Goal: Communication & Community: Participate in discussion

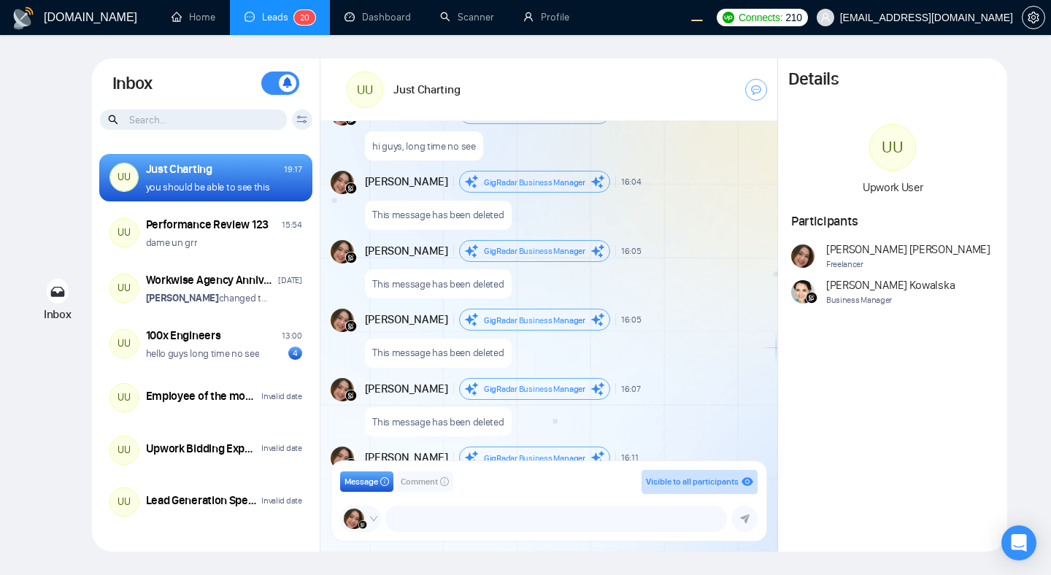
scroll to position [516, 0]
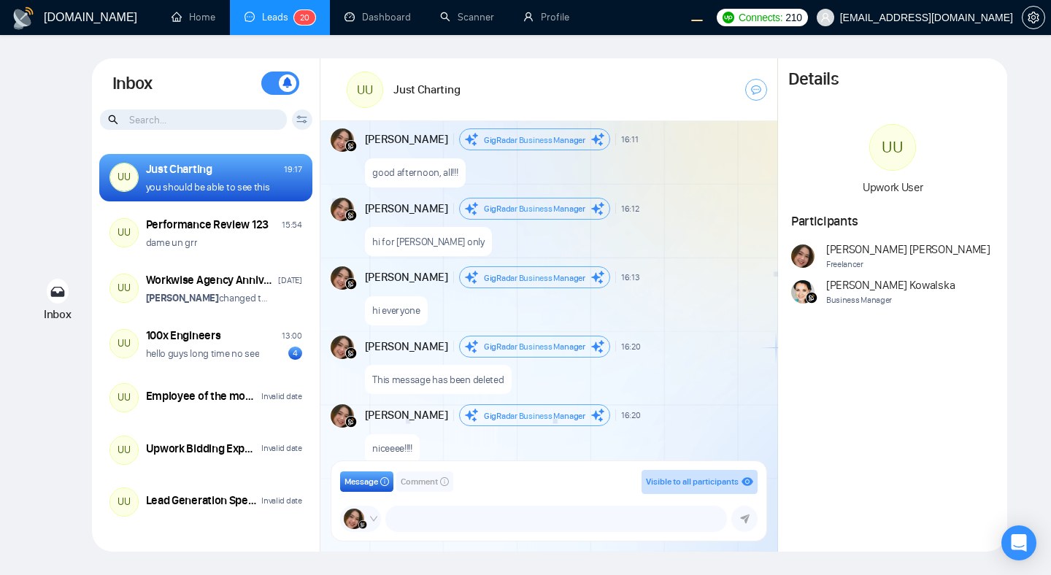
click at [417, 485] on span "Comment" at bounding box center [419, 482] width 37 height 14
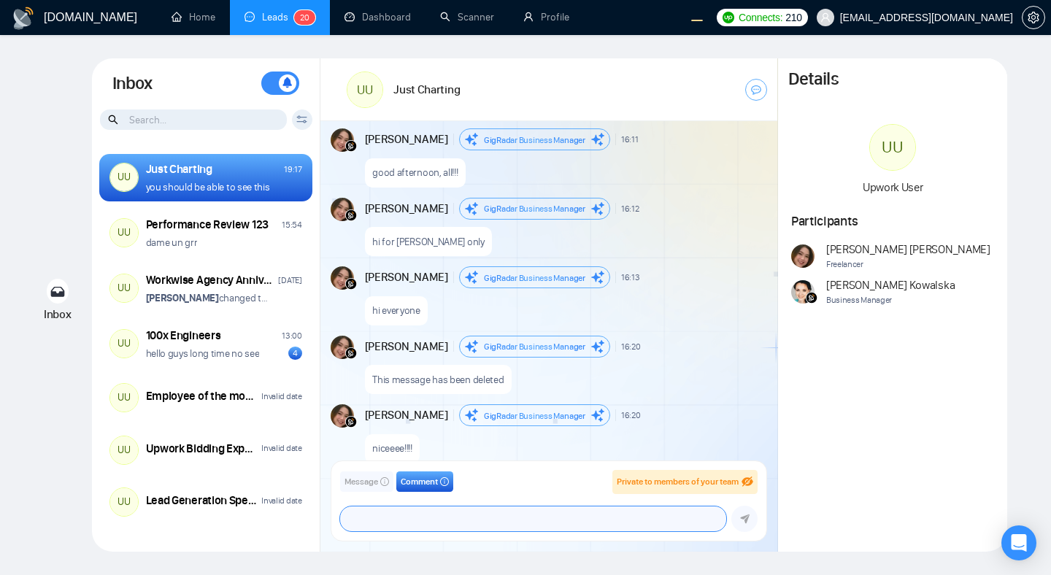
click at [460, 519] on textarea at bounding box center [533, 518] width 386 height 25
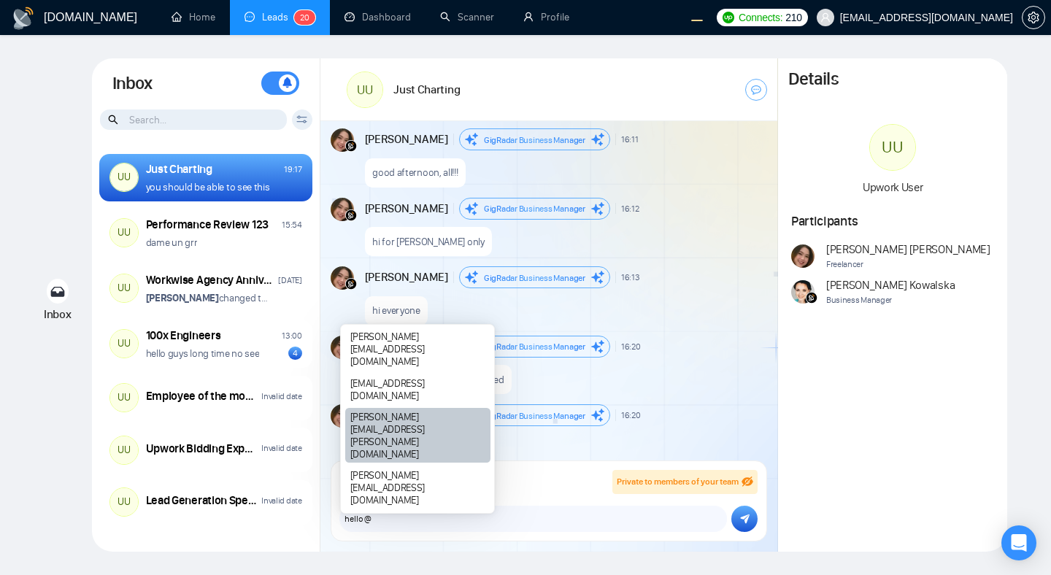
click at [380, 463] on div "alex.zolotukhin@gigradar.io" at bounding box center [417, 435] width 145 height 55
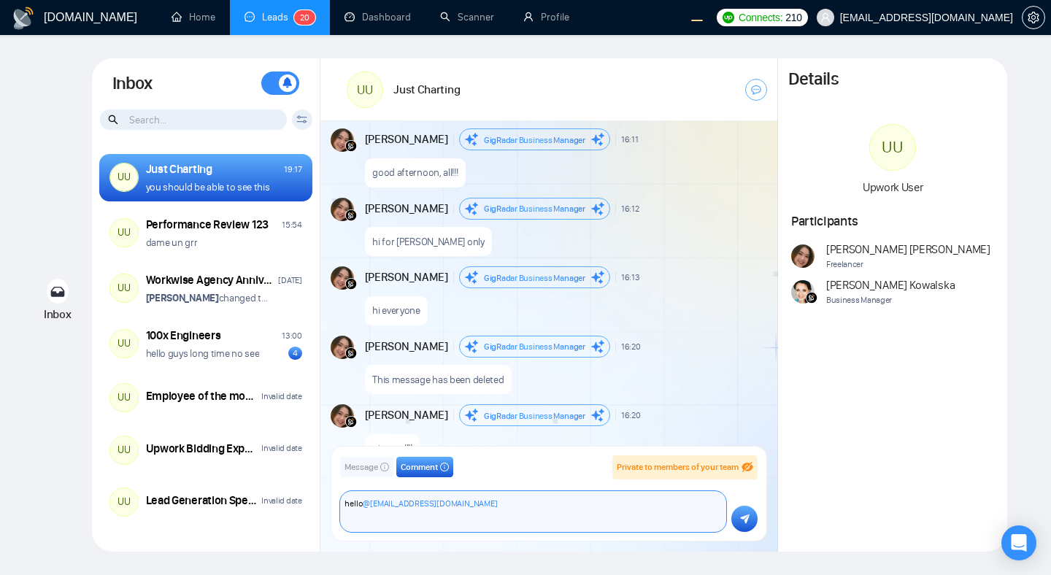
type textarea "hello @alex.zolotukhin@gigradar.io"
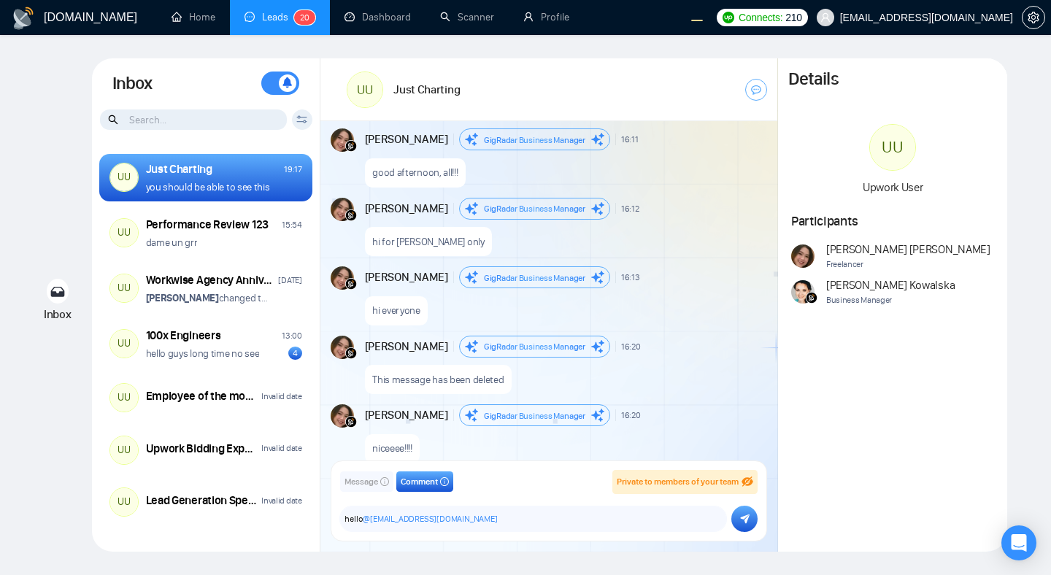
click at [743, 523] on icon "submit" at bounding box center [744, 519] width 9 height 10
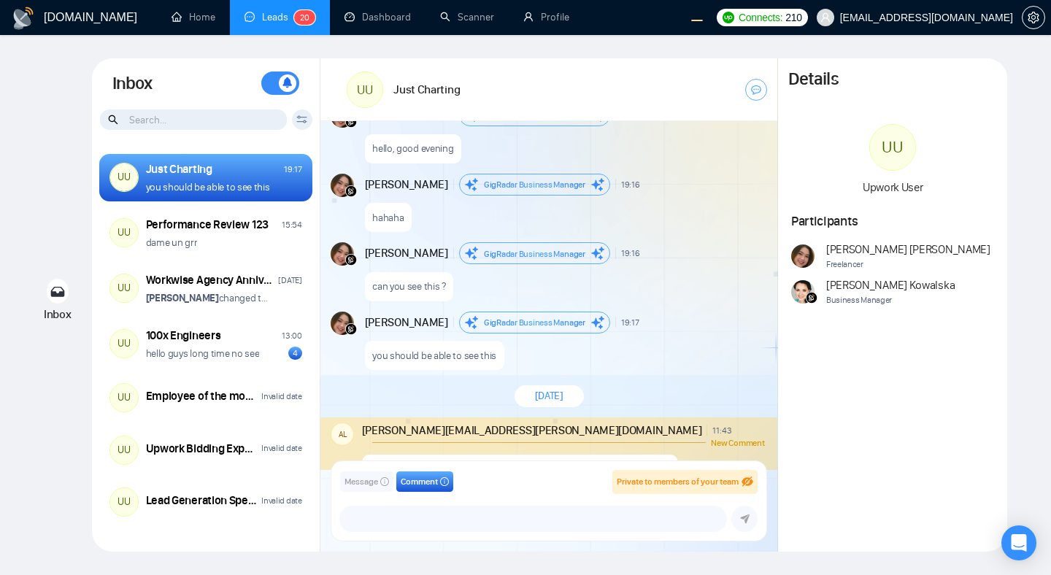
scroll to position [1586, 0]
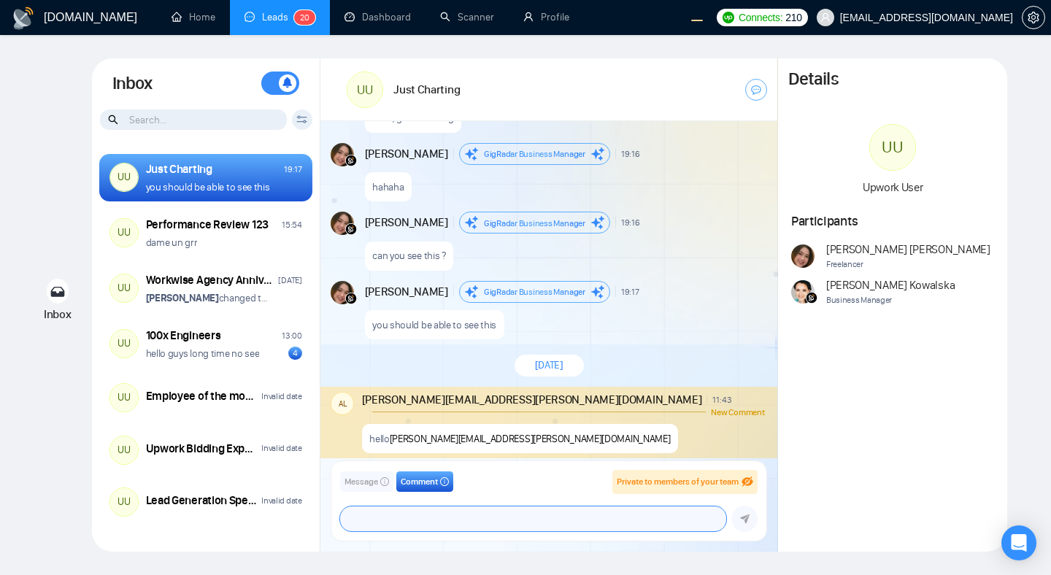
click at [448, 530] on textarea "hello @alex.zolotukhin@gigradar.io" at bounding box center [533, 518] width 386 height 25
type textarea "hi alex, what do you think about this job ?"
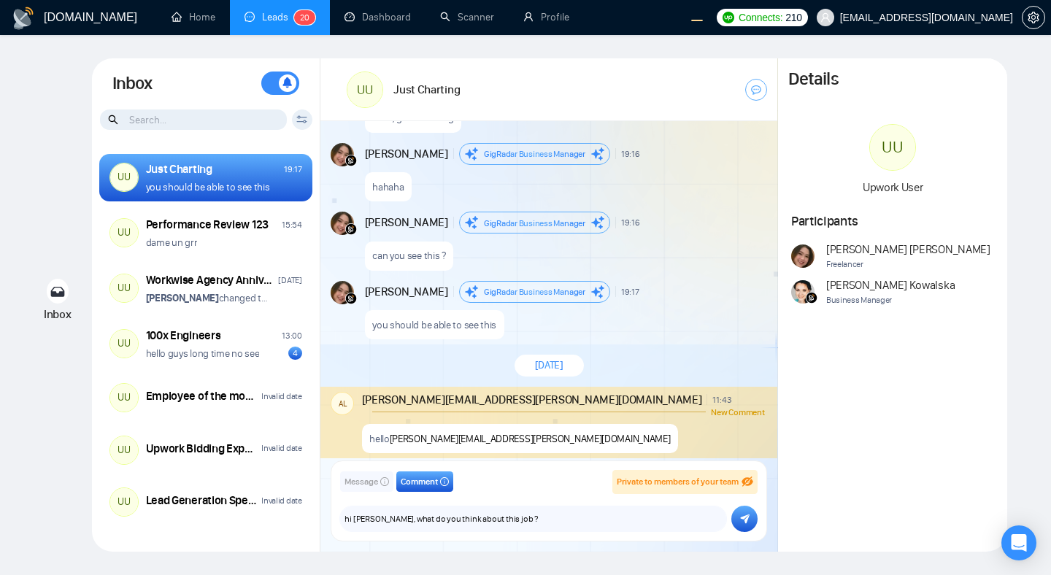
click at [745, 523] on icon "submit" at bounding box center [744, 518] width 9 height 9
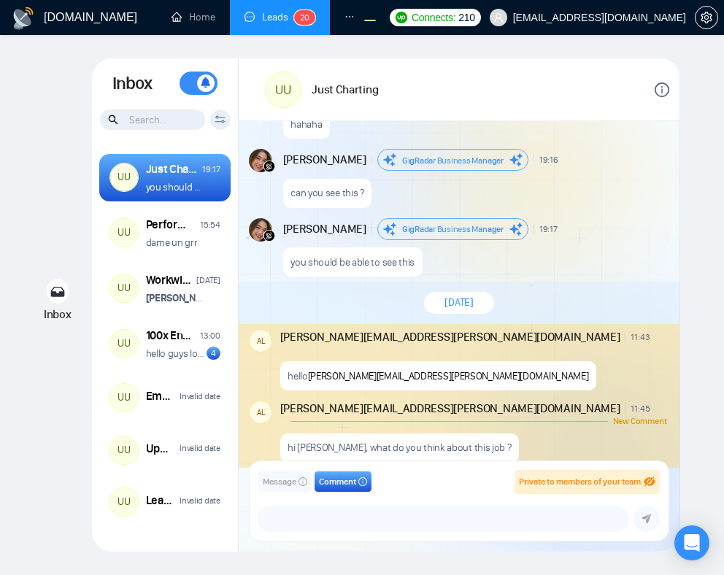
scroll to position [1649, 0]
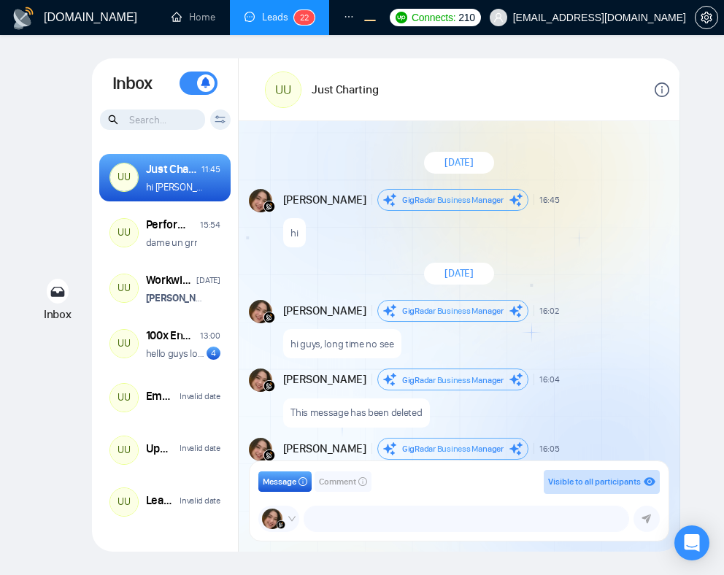
scroll to position [1373, 0]
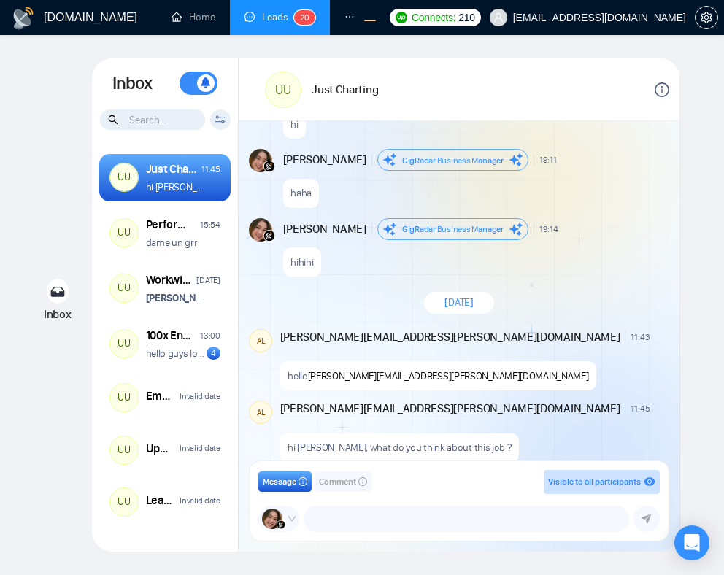
click at [347, 490] on button "Comment" at bounding box center [342, 481] width 57 height 20
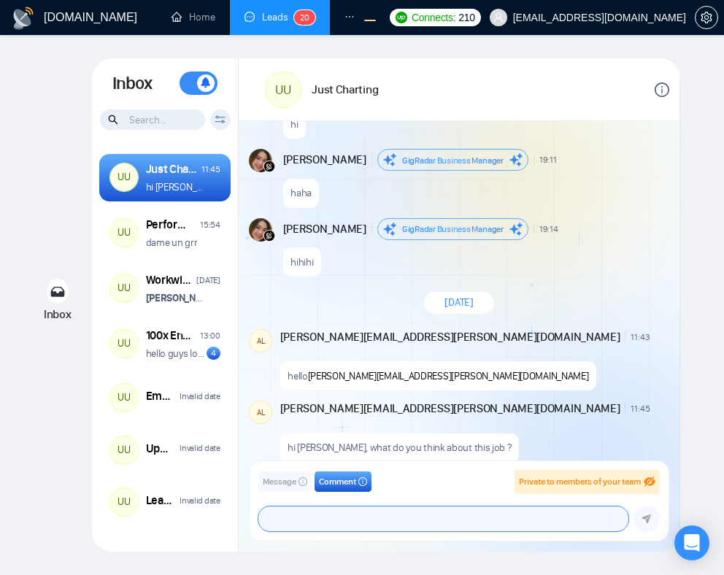
click at [363, 514] on textarea at bounding box center [442, 518] width 369 height 25
type textarea "what do you think ????"
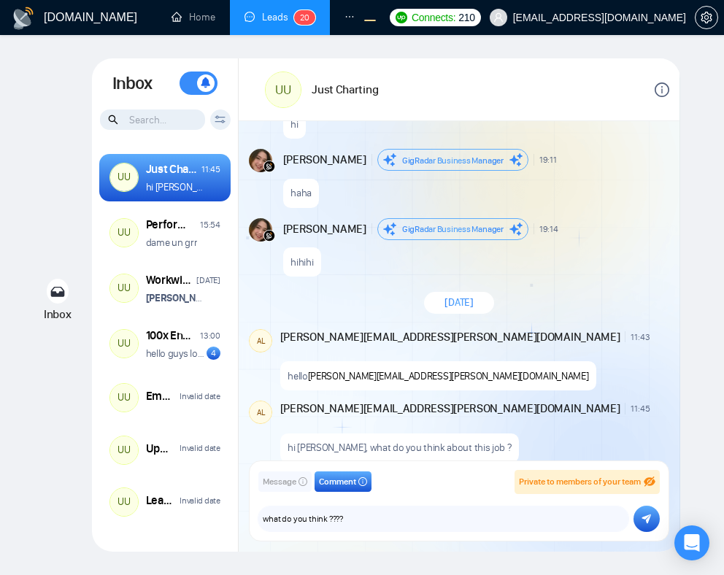
click at [645, 514] on icon "submit" at bounding box center [645, 519] width 9 height 10
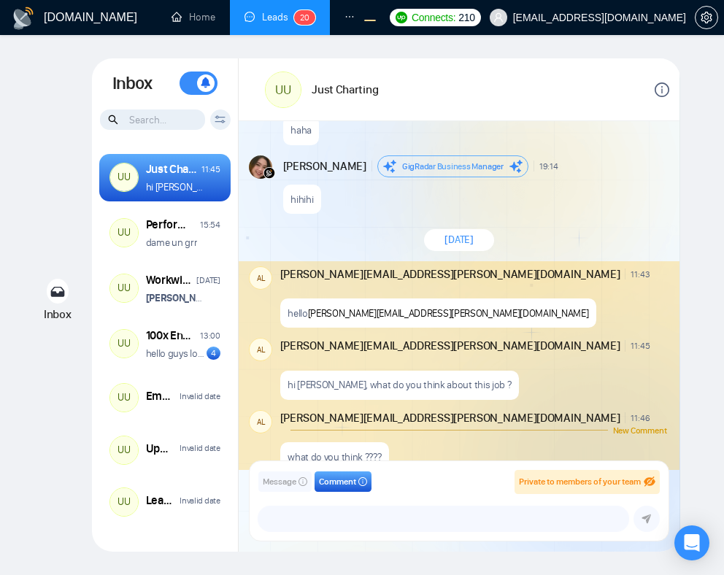
scroll to position [1437, 0]
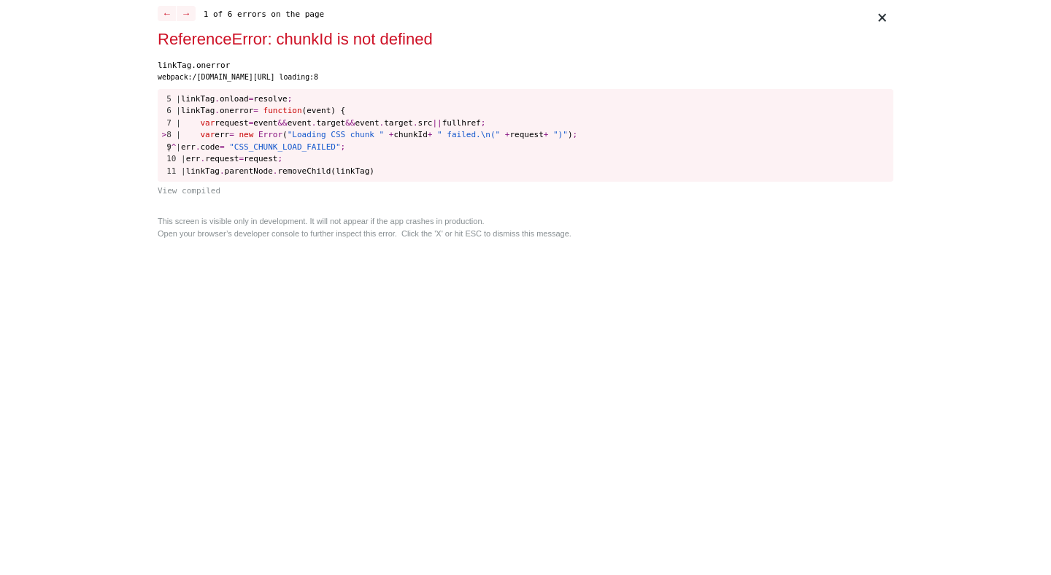
click at [641, 453] on div "× ← → 1 of 6 errors on the page ReferenceError: chunkId is not defined linkTag.…" at bounding box center [525, 287] width 747 height 575
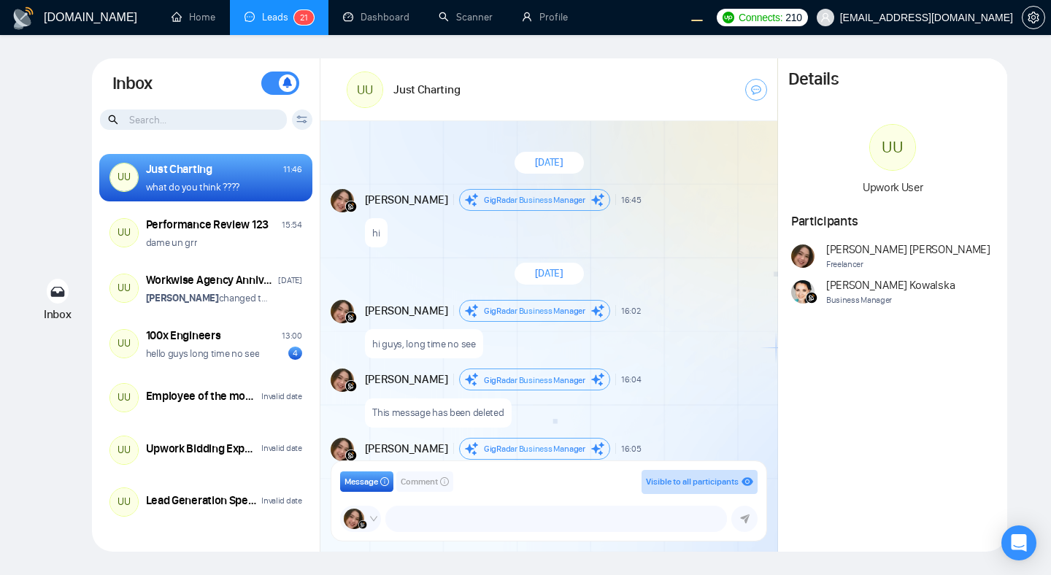
scroll to position [1310, 0]
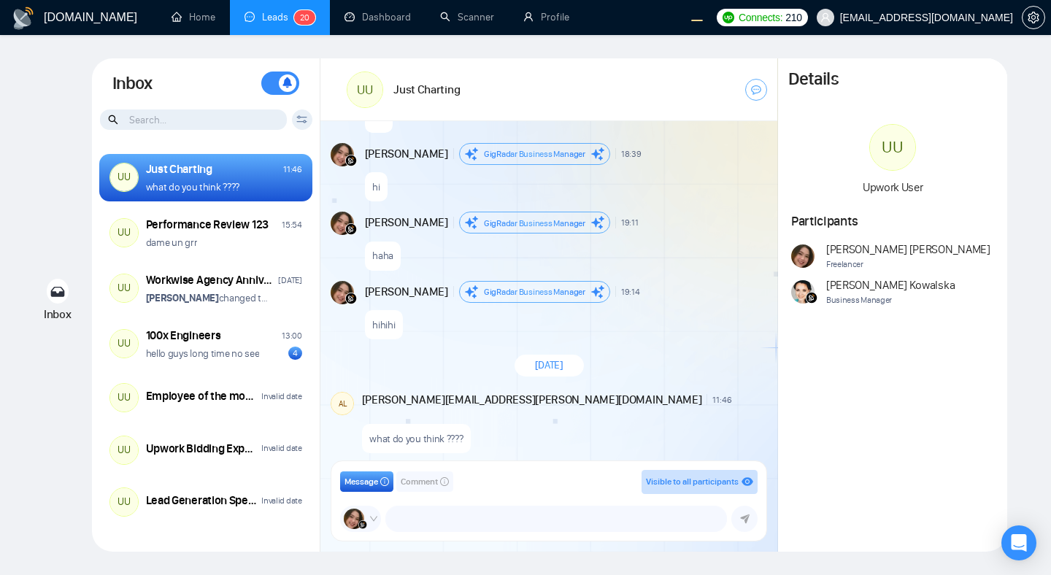
click at [694, 299] on div "Andrian Marsella GigRadar Business Manager 19:14 New Message" at bounding box center [565, 292] width 400 height 22
click at [709, 58] on div "GigRadar.io Home Leads 2 0 Dashboard Scanner Profile Connects: 210 workwiseupwo…" at bounding box center [525, 287] width 1051 height 575
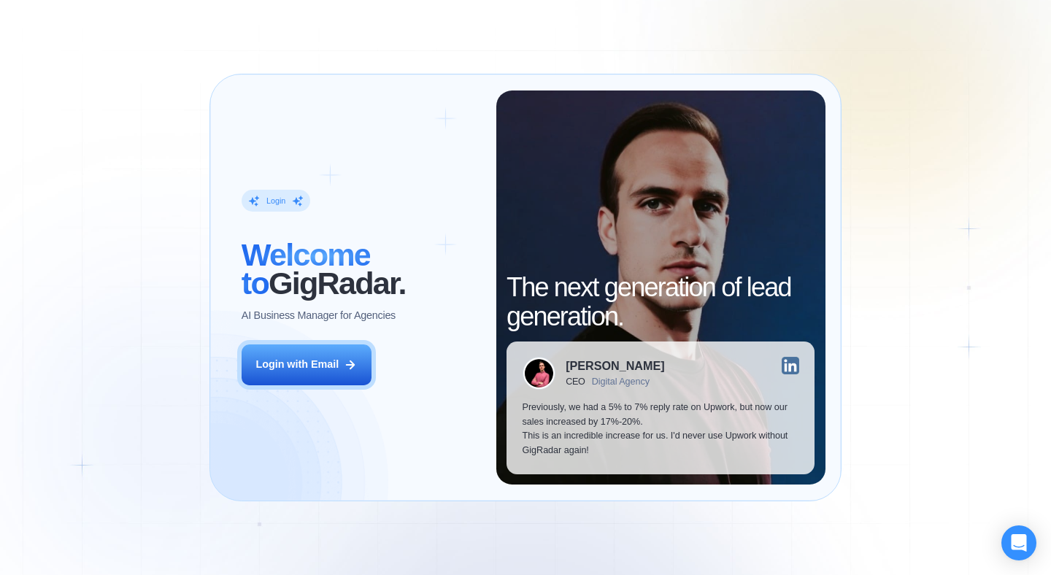
click at [811, 88] on div "Login ‍ Welcome to GigRadar. AI Business Manager for Agencies Login with Email …" at bounding box center [525, 287] width 633 height 427
click at [709, 108] on div "The next generation of lead generation. Alejandro R. CEO Digital Agency Previou…" at bounding box center [660, 287] width 329 height 394
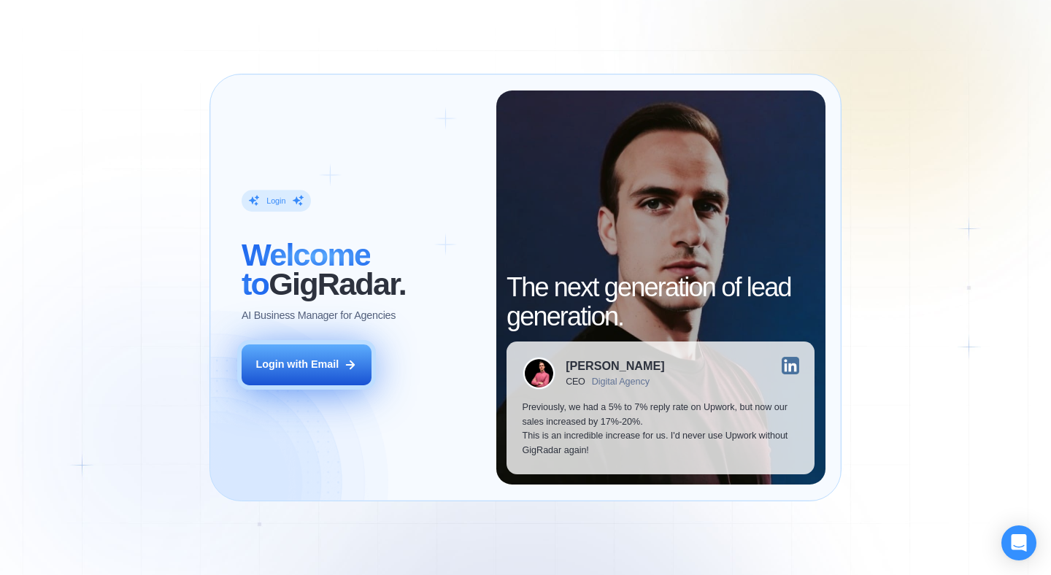
click at [299, 376] on button "Login with Email" at bounding box center [306, 364] width 130 height 41
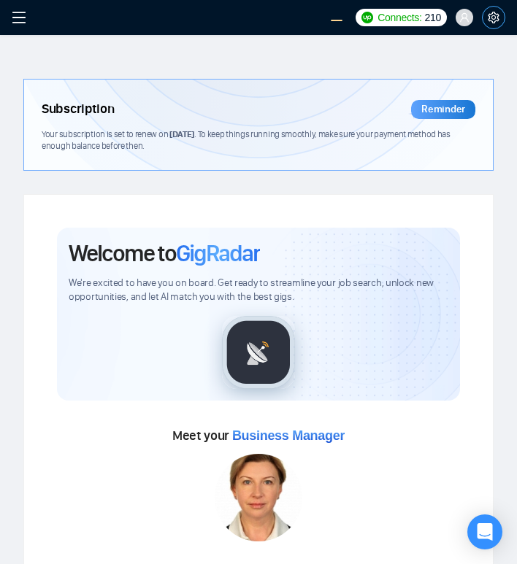
click at [492, 16] on icon "setting" at bounding box center [492, 18] width 11 height 12
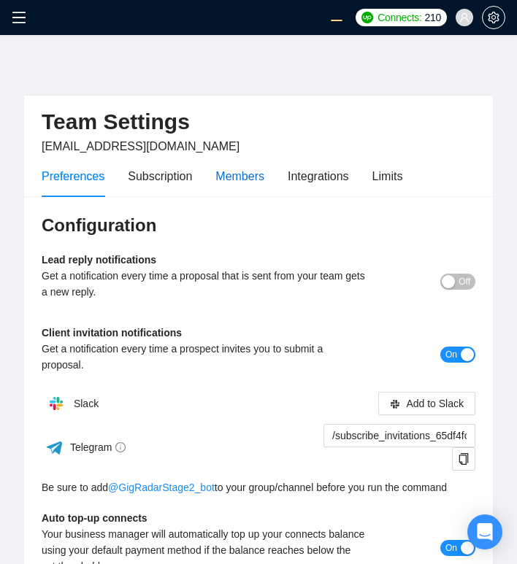
click at [252, 174] on div "Members" at bounding box center [239, 176] width 49 height 18
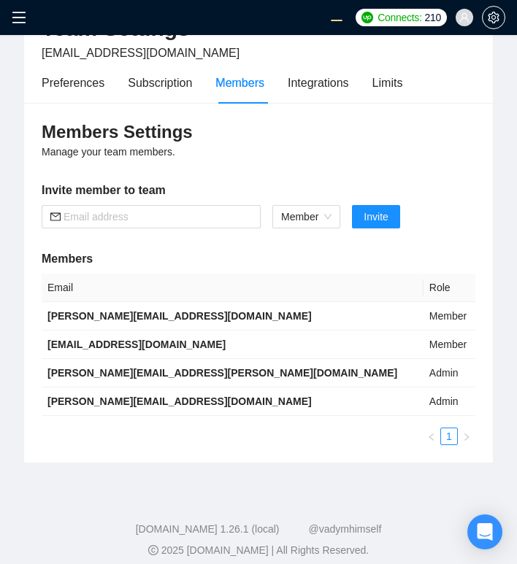
scroll to position [105, 0]
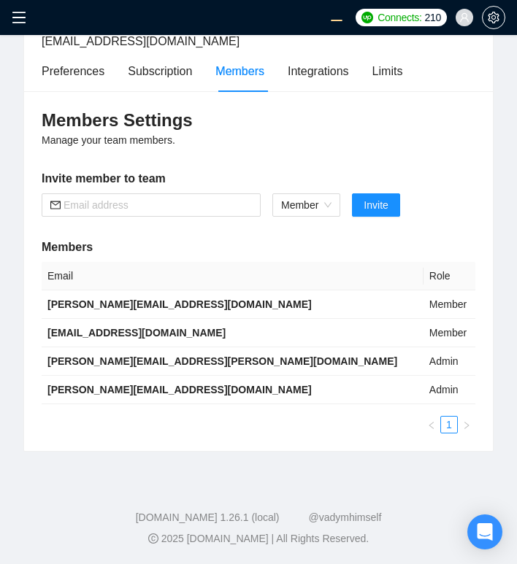
click at [15, 21] on icon "menu" at bounding box center [19, 17] width 15 height 15
click at [23, 19] on icon "menu" at bounding box center [19, 17] width 15 height 15
click at [24, 20] on icon "menu" at bounding box center [19, 17] width 15 height 15
click at [20, 18] on icon "menu" at bounding box center [19, 17] width 15 height 15
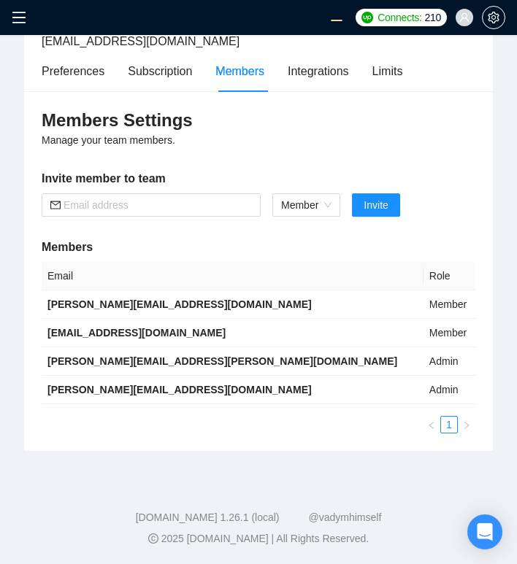
click at [20, 18] on icon "menu" at bounding box center [19, 17] width 15 height 15
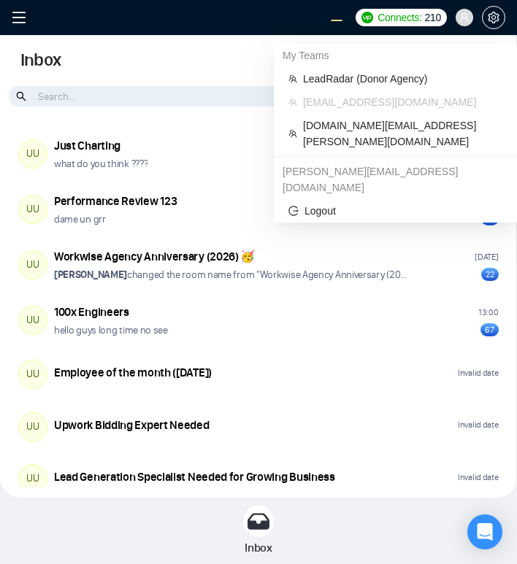
click at [456, 15] on span at bounding box center [464, 18] width 18 height 18
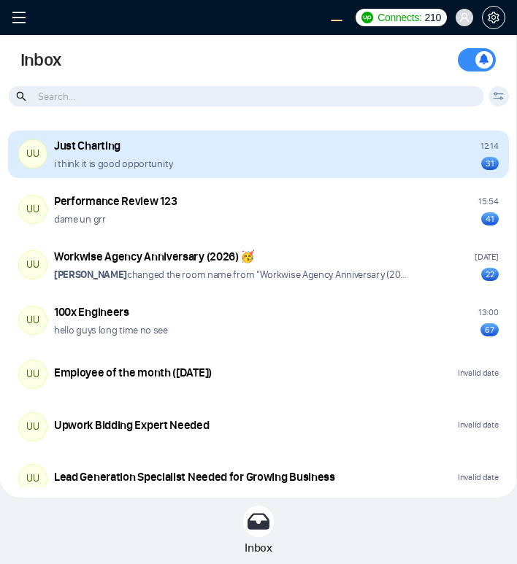
click at [331, 162] on div "i think it is good opportunity 31" at bounding box center [276, 164] width 444 height 14
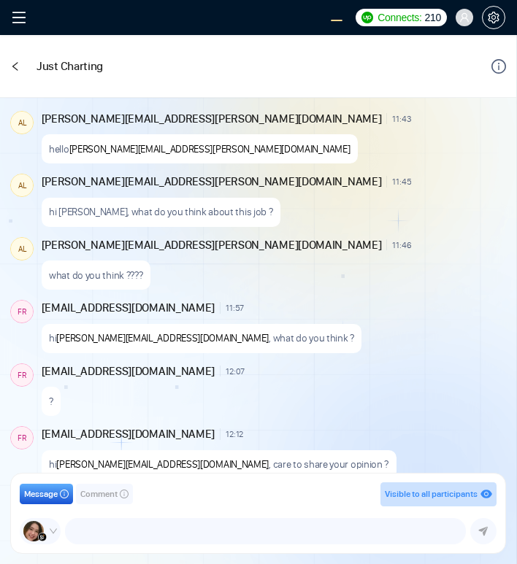
scroll to position [1990, 0]
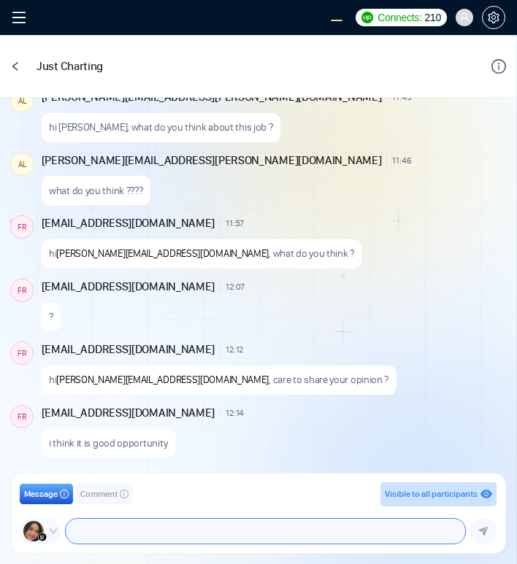
click at [210, 525] on textarea at bounding box center [265, 531] width 399 height 25
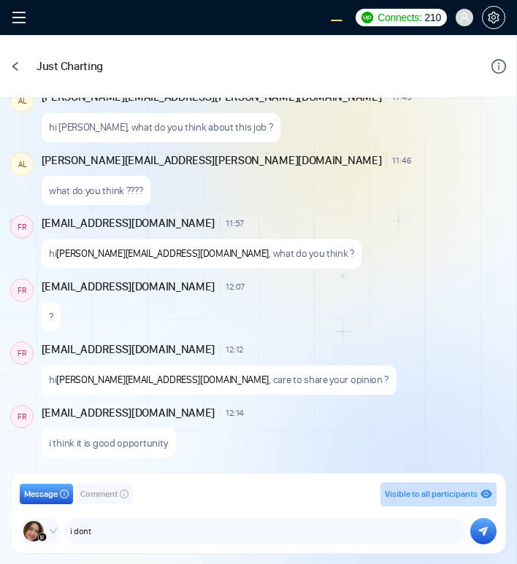
click at [98, 494] on span "Comment" at bounding box center [98, 494] width 37 height 14
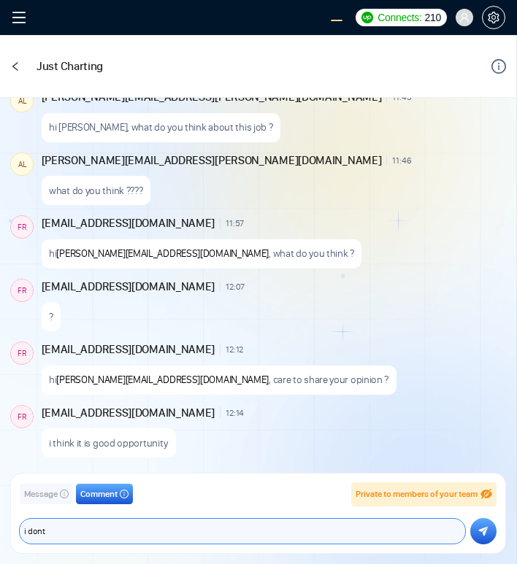
click at [143, 526] on textarea "i dont" at bounding box center [242, 531] width 445 height 25
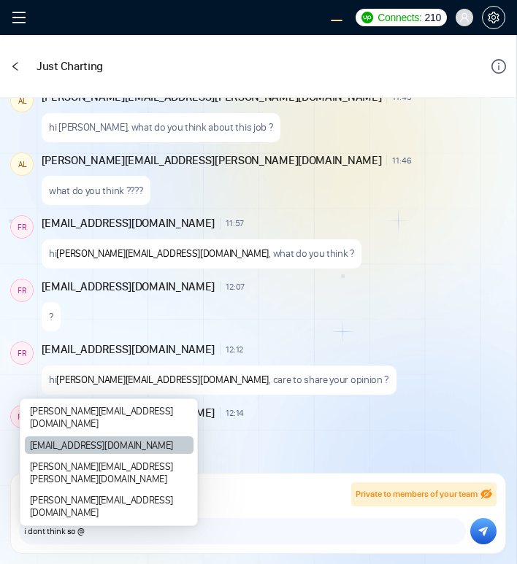
click at [66, 454] on div "[EMAIL_ADDRESS][DOMAIN_NAME]" at bounding box center [109, 445] width 169 height 18
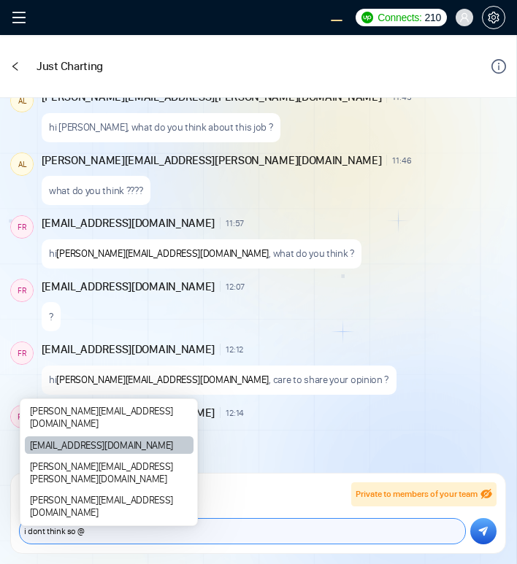
type textarea "i dont think so @[EMAIL_ADDRESS][DOMAIN_NAME]"
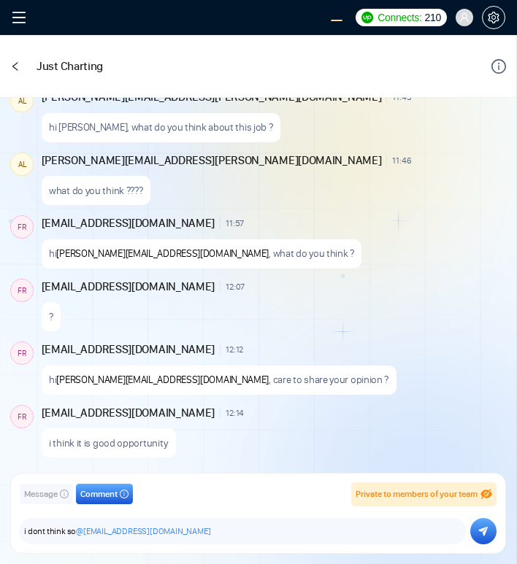
click at [487, 531] on button "submit" at bounding box center [483, 531] width 26 height 26
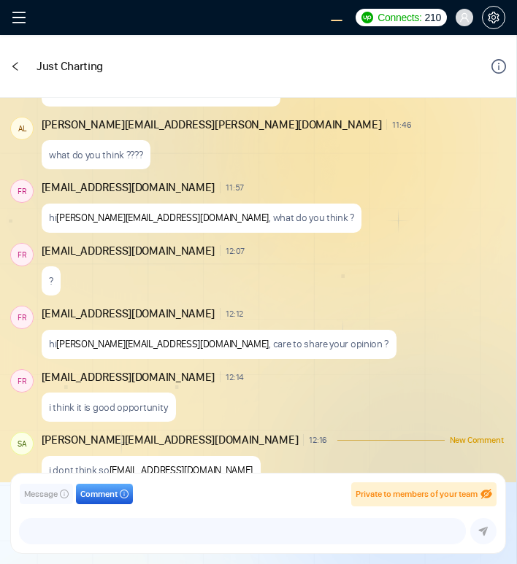
scroll to position [2053, 0]
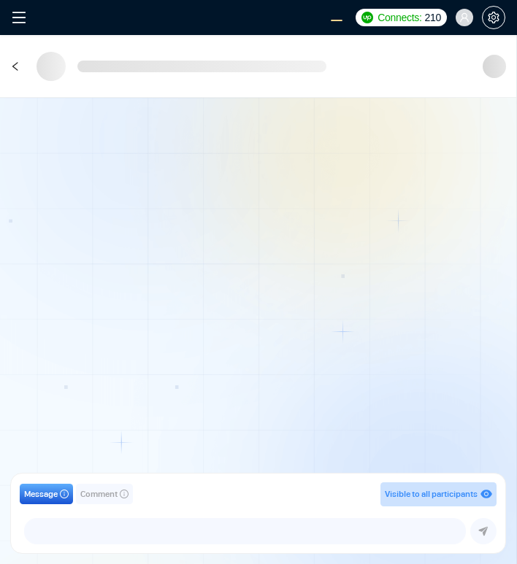
scroll to position [1336, 0]
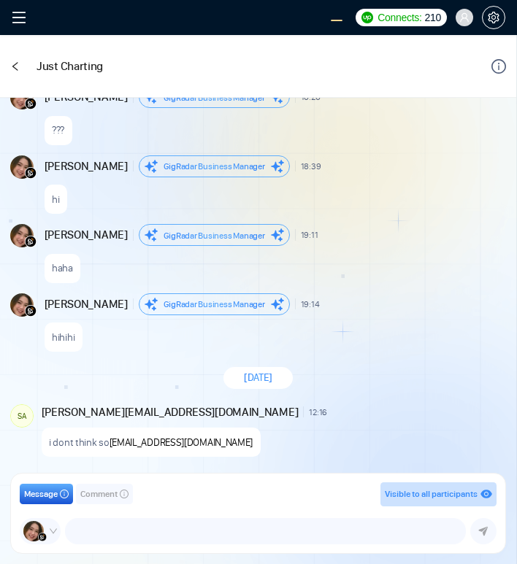
click at [101, 497] on span "Comment" at bounding box center [98, 494] width 37 height 14
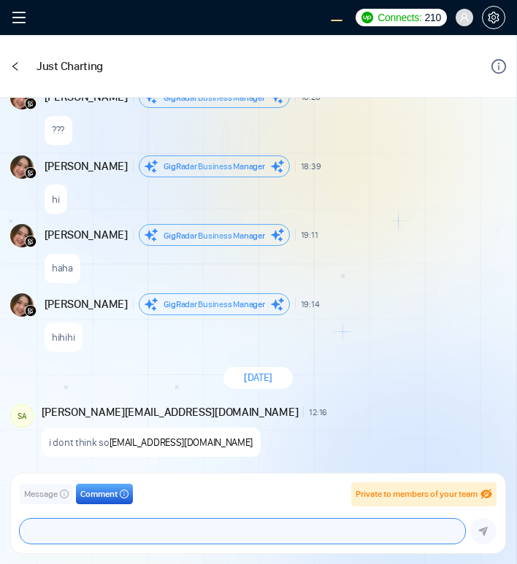
click at [145, 542] on textarea at bounding box center [242, 531] width 445 height 25
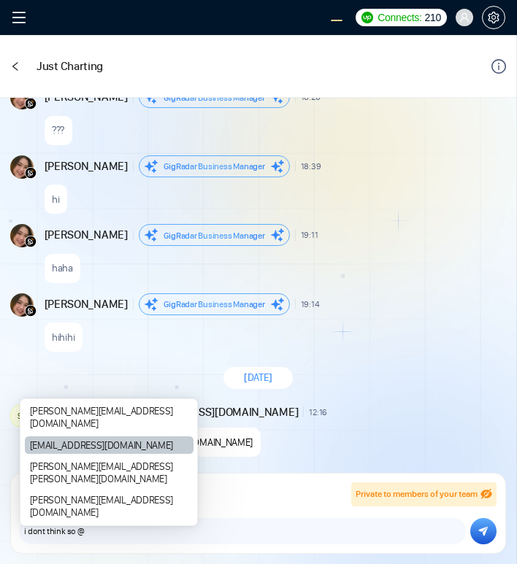
click at [48, 454] on div "frnamlas@proton.me" at bounding box center [109, 445] width 169 height 18
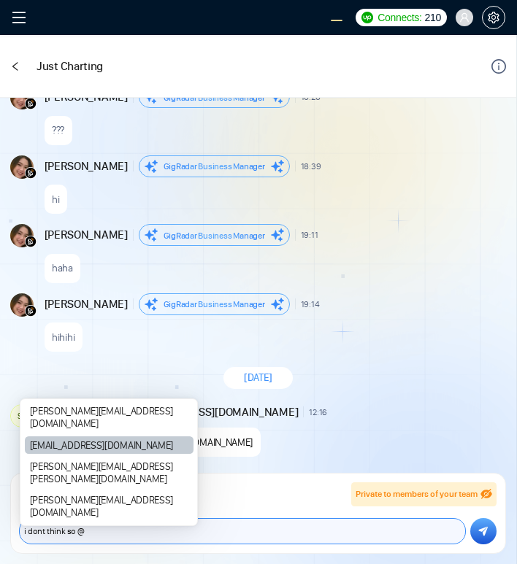
type textarea "i dont think so @frnamlas@proton.me"
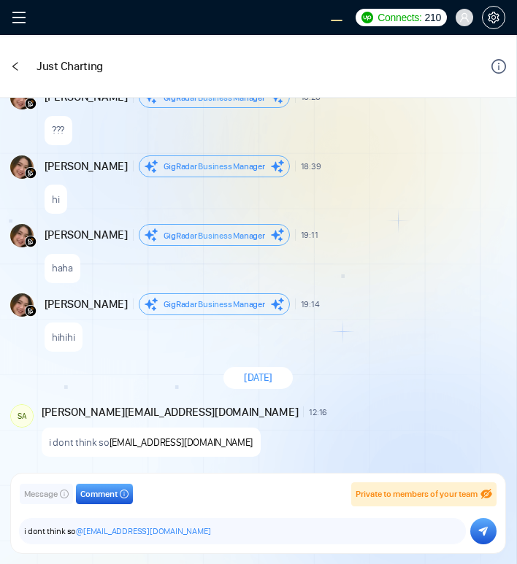
click at [484, 533] on icon "submit" at bounding box center [483, 531] width 9 height 9
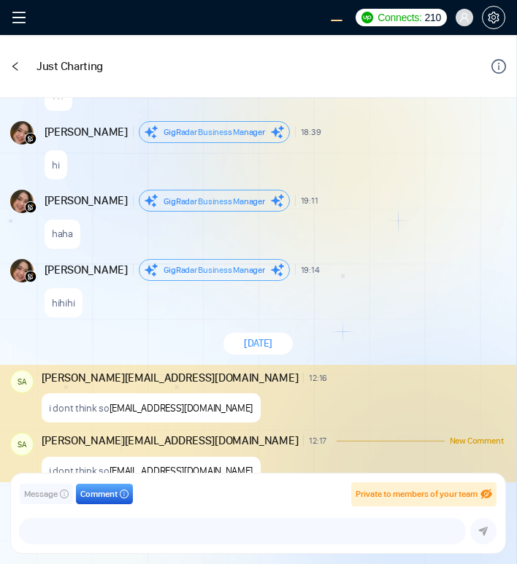
scroll to position [1399, 0]
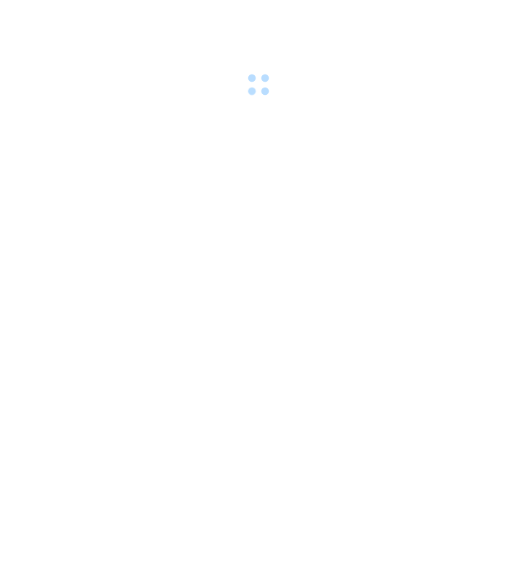
click at [331, 233] on div at bounding box center [258, 282] width 517 height 564
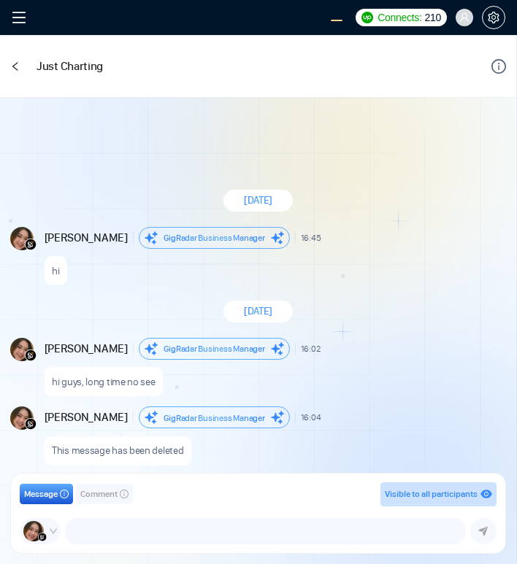
scroll to position [1336, 0]
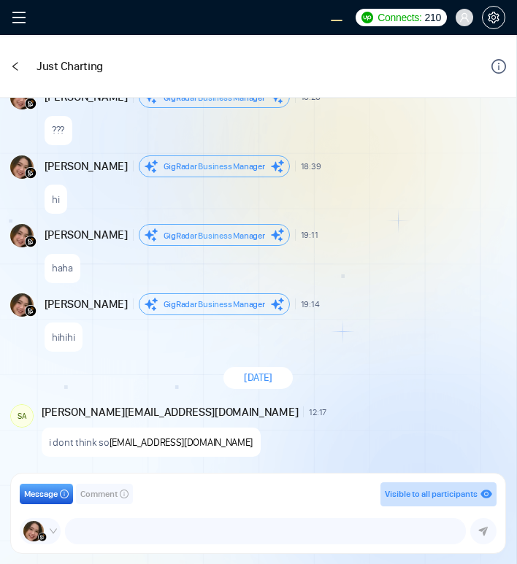
click at [342, 350] on div "hihihi" at bounding box center [274, 333] width 459 height 37
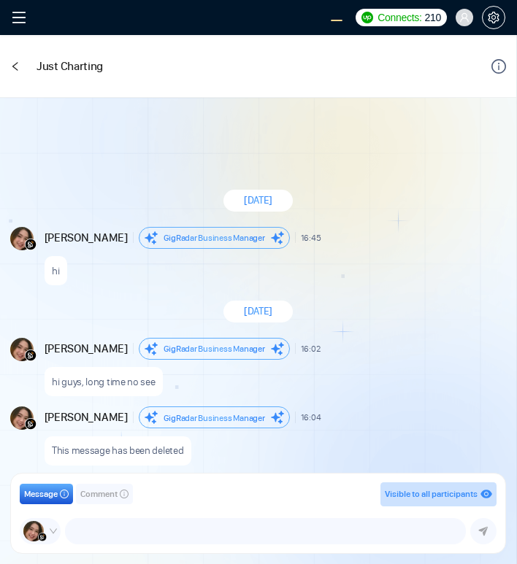
scroll to position [1336, 0]
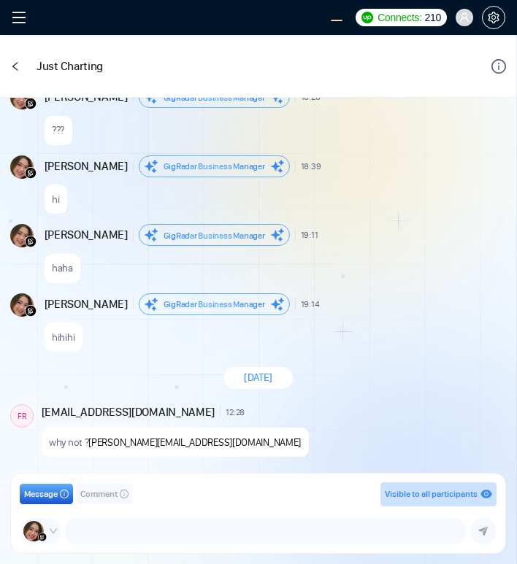
click at [101, 496] on span "Comment" at bounding box center [98, 494] width 37 height 14
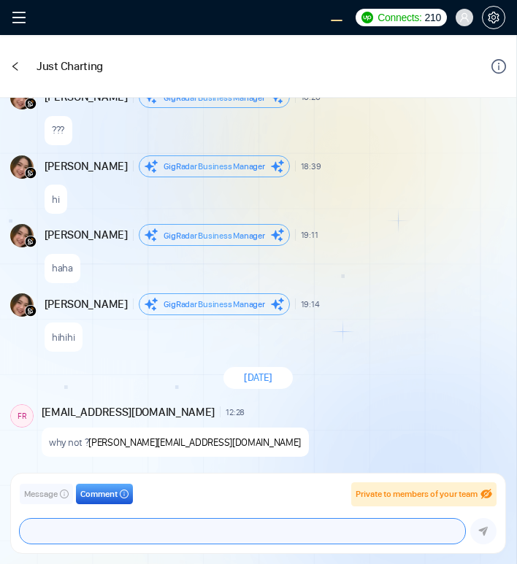
click at [131, 535] on textarea at bounding box center [242, 531] width 445 height 25
type textarea "INSTINCT"
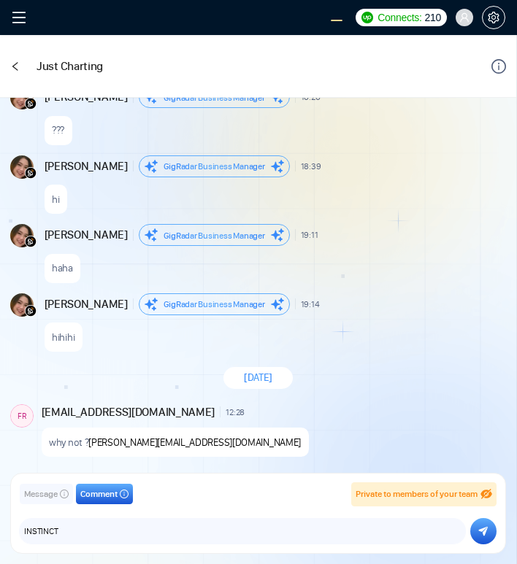
click at [480, 533] on icon "submit" at bounding box center [482, 531] width 9 height 10
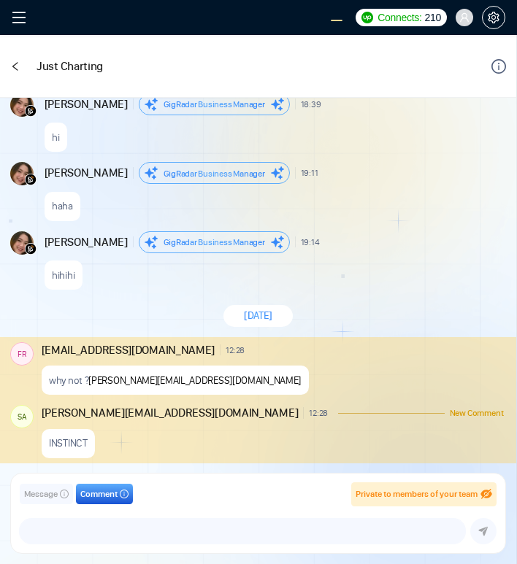
scroll to position [1399, 0]
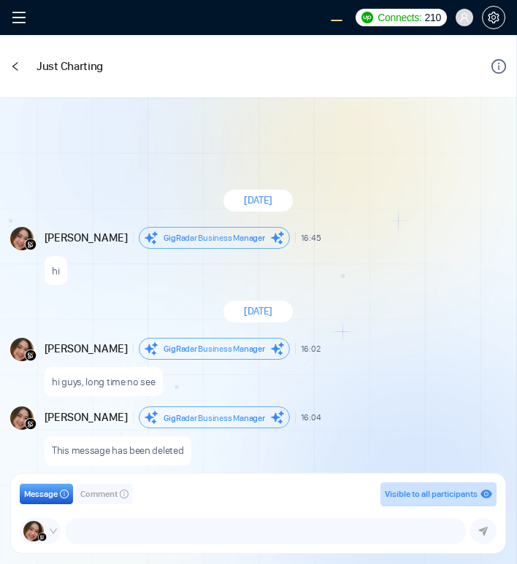
scroll to position [1336, 0]
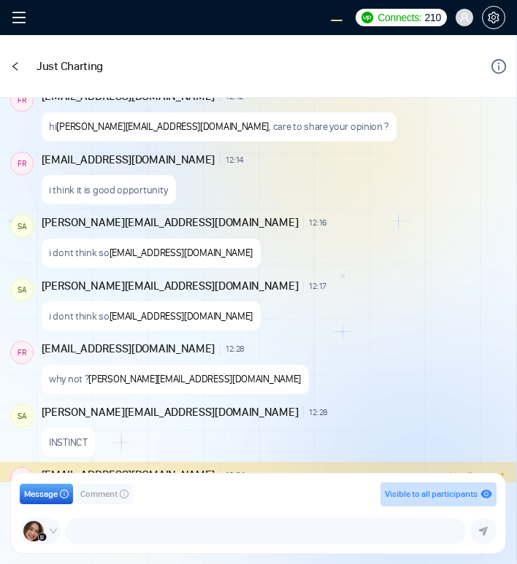
scroll to position [1221, 0]
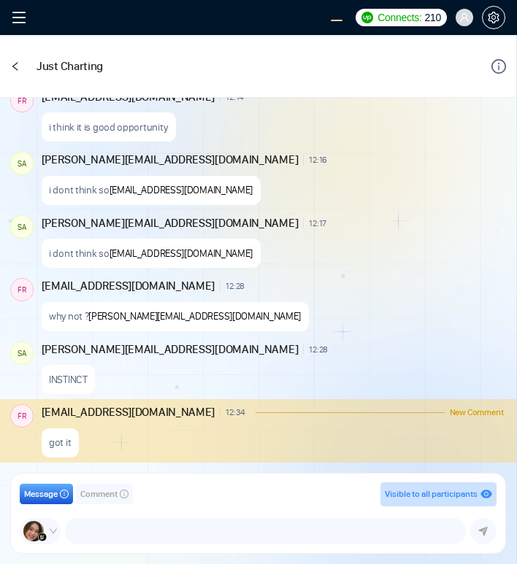
click at [113, 495] on span "Comment" at bounding box center [98, 494] width 37 height 14
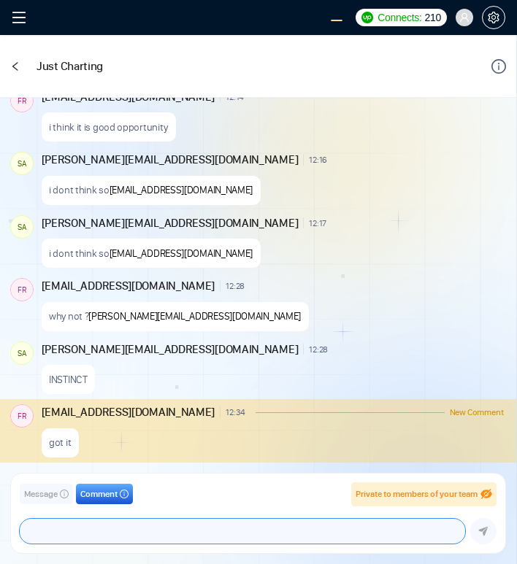
click at [205, 525] on textarea at bounding box center [242, 531] width 445 height 25
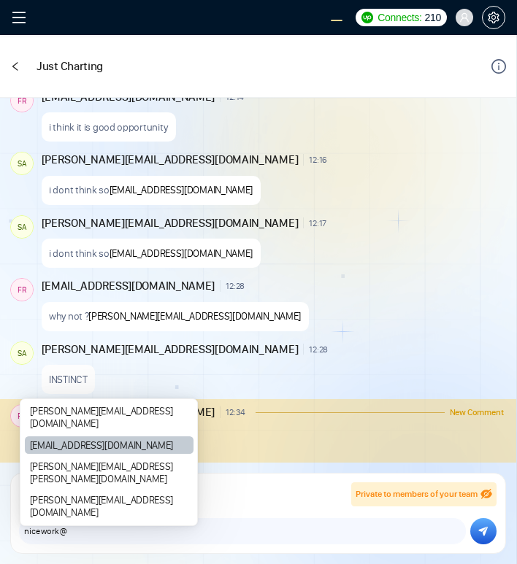
click at [91, 454] on div "[EMAIL_ADDRESS][DOMAIN_NAME]" at bounding box center [109, 445] width 169 height 18
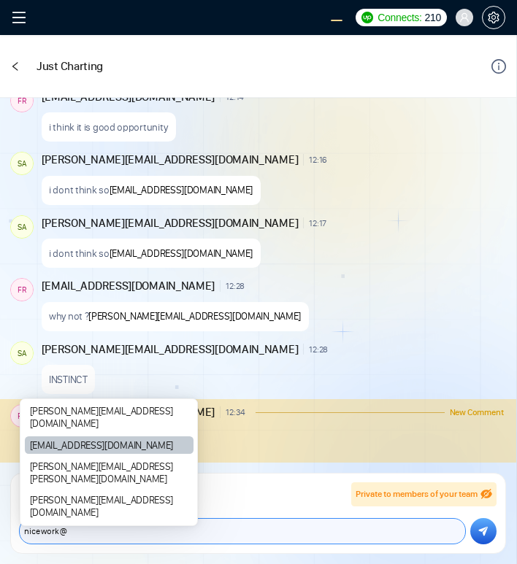
type textarea "nice work @frnamlas@proton.me"
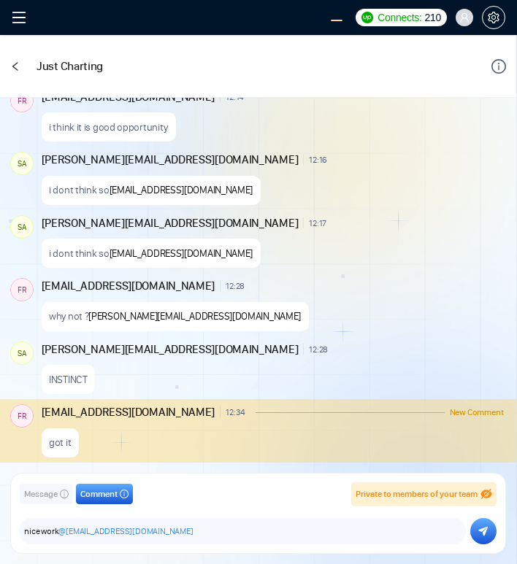
click at [477, 534] on button "submit" at bounding box center [483, 531] width 26 height 26
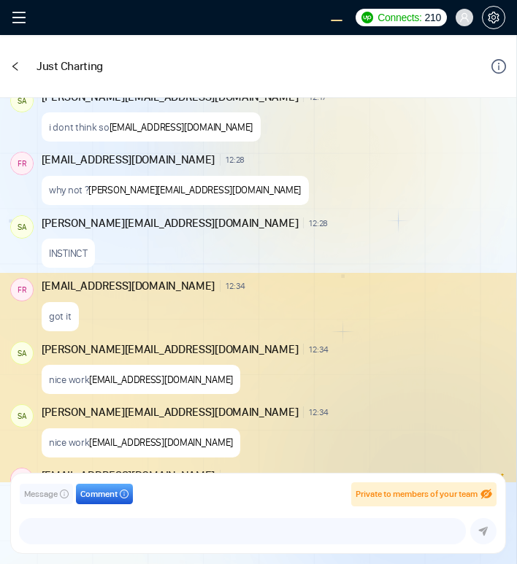
scroll to position [1411, 0]
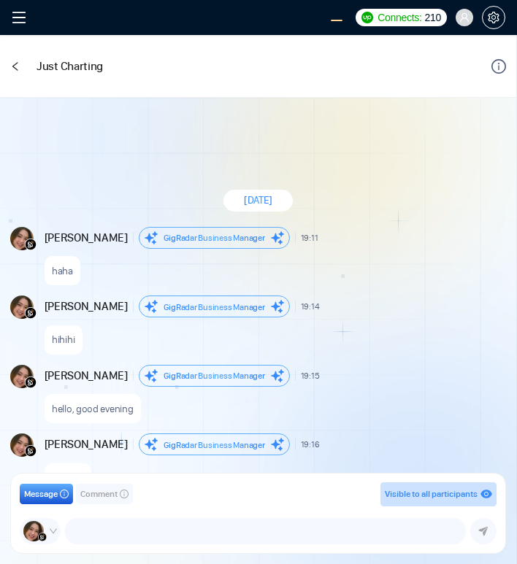
scroll to position [1099, 0]
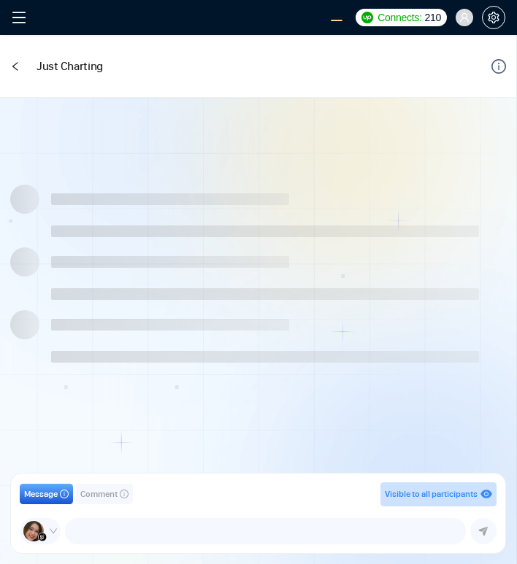
scroll to position [1099, 0]
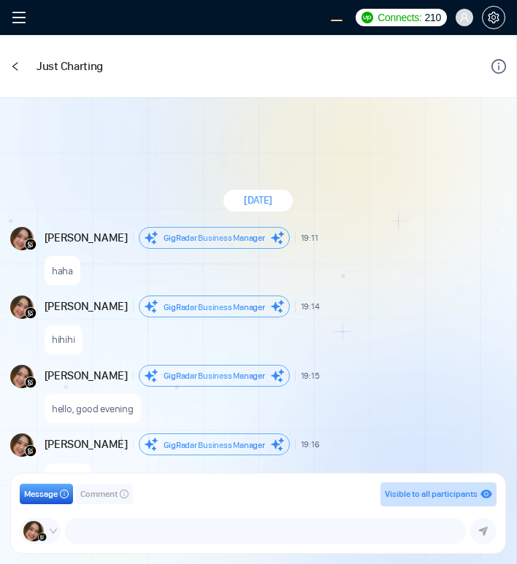
scroll to position [1099, 0]
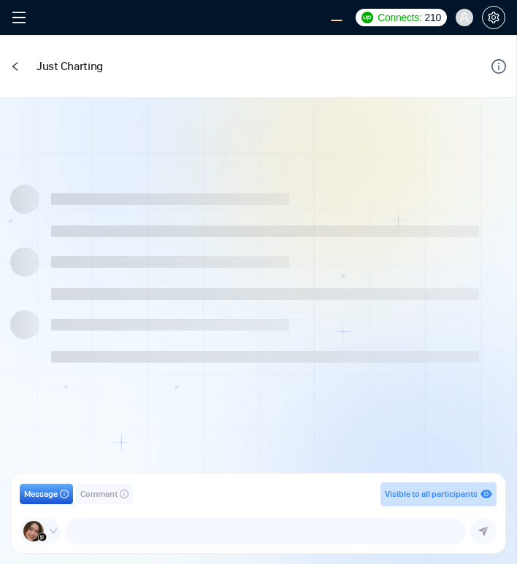
scroll to position [1099, 0]
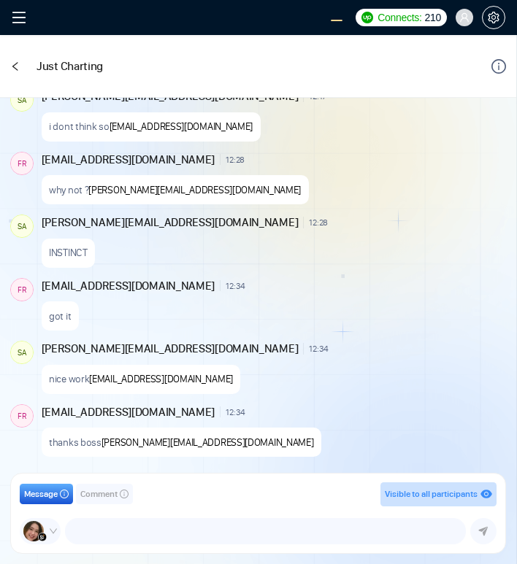
click at [98, 492] on span "Comment" at bounding box center [98, 494] width 37 height 14
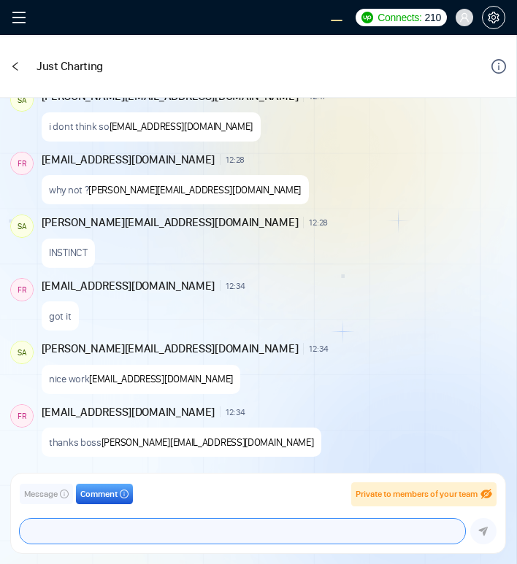
click at [167, 538] on textarea at bounding box center [242, 531] width 445 height 25
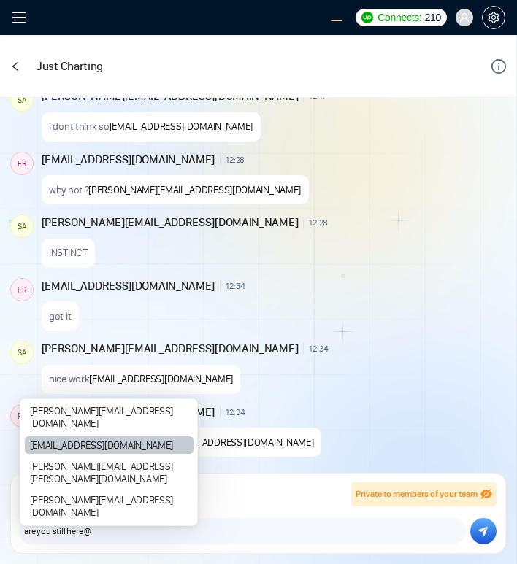
click at [61, 454] on div "frnamlas@proton.me" at bounding box center [109, 445] width 169 height 18
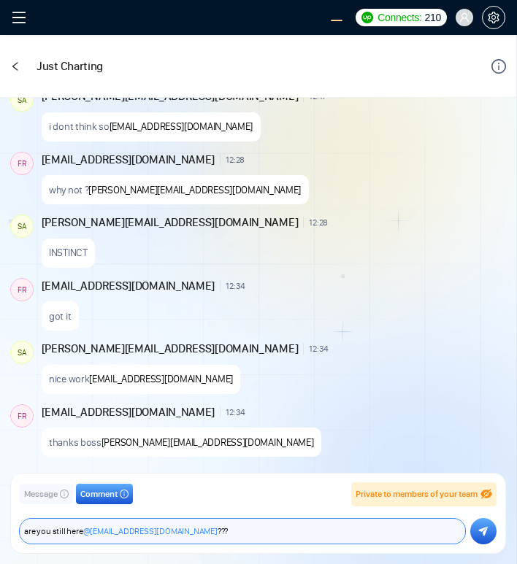
type textarea "are you still here @frnamlas@proton.me ???"
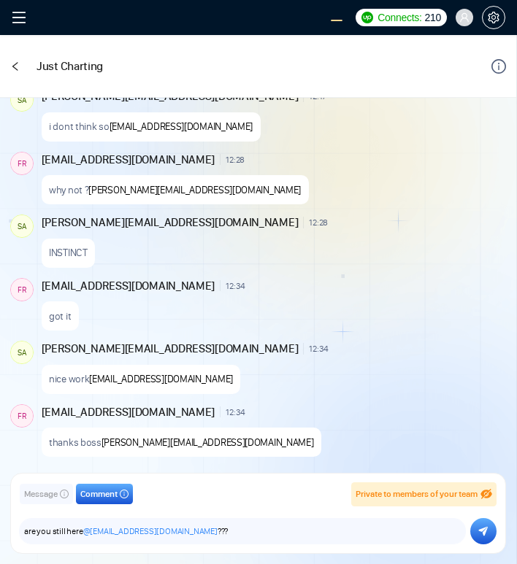
click at [484, 527] on icon "submit" at bounding box center [483, 531] width 9 height 9
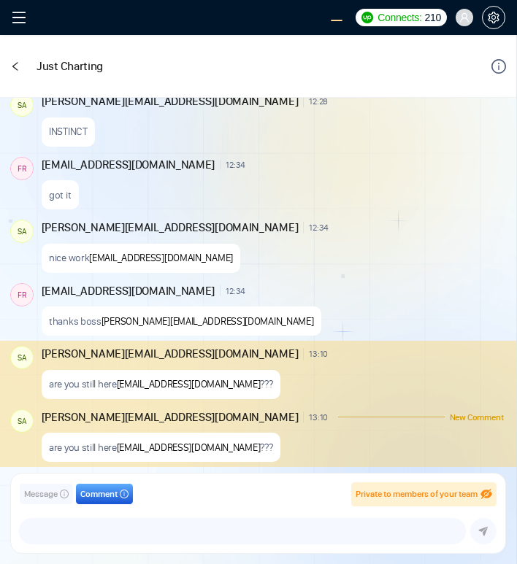
scroll to position [1225, 0]
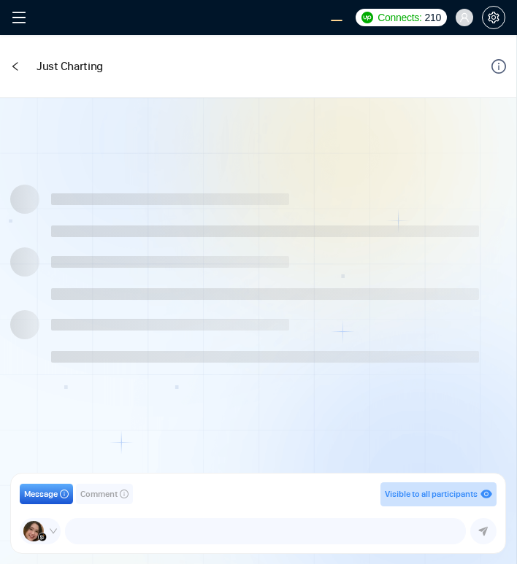
scroll to position [1093, 0]
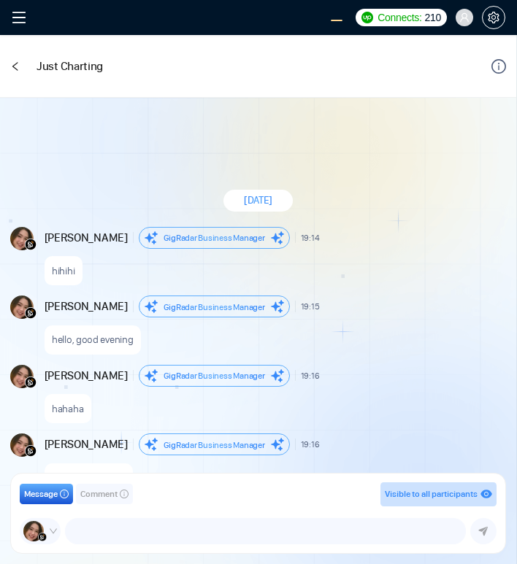
scroll to position [1093, 0]
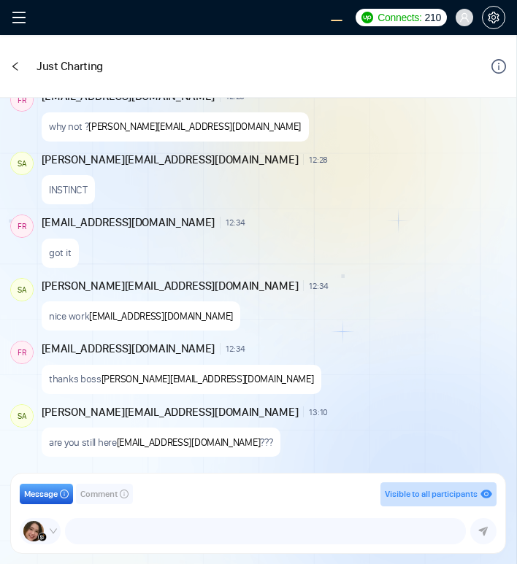
click at [363, 255] on div "got it" at bounding box center [273, 249] width 462 height 37
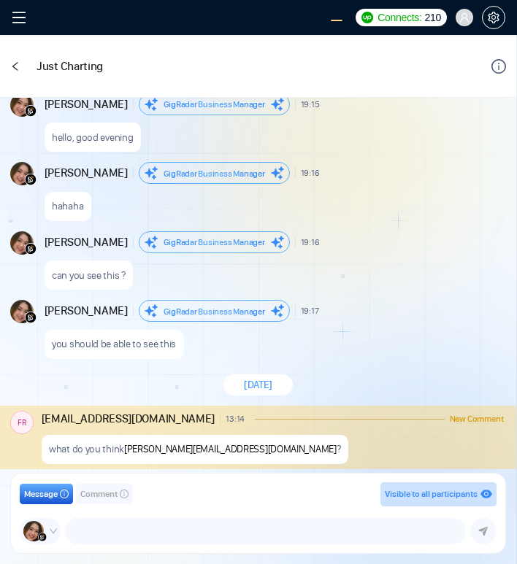
scroll to position [1294, 0]
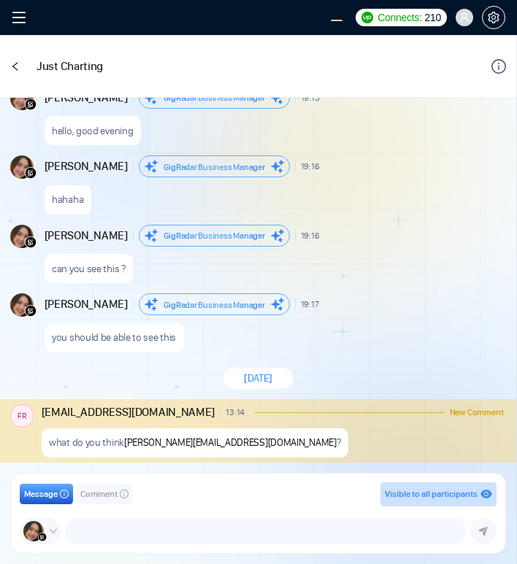
click at [17, 69] on icon "left" at bounding box center [15, 66] width 10 height 10
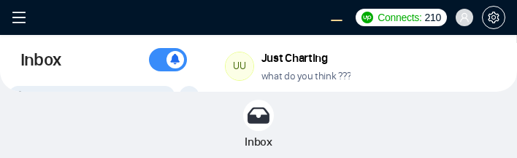
drag, startPoint x: 424, startPoint y: 72, endPoint x: 402, endPoint y: 129, distance: 61.0
click at [402, 92] on div "Inbox Turn On Push Notifications Stay updated instantly with real-time alerts. …" at bounding box center [258, 63] width 517 height 57
click at [402, 129] on div at bounding box center [258, 96] width 517 height 123
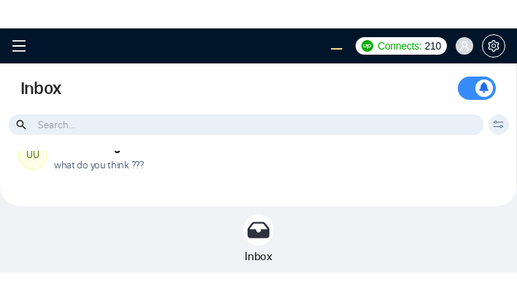
scroll to position [16, 0]
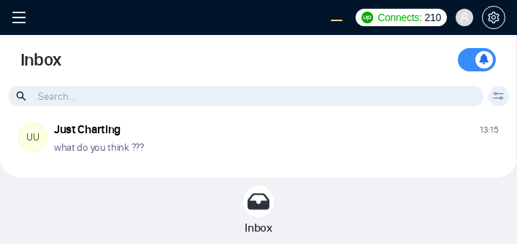
click at [181, 158] on div at bounding box center [258, 139] width 517 height 209
click at [385, 158] on div at bounding box center [258, 139] width 517 height 209
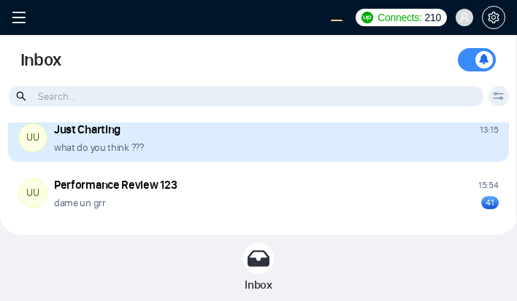
click at [285, 135] on div "Just Charting 13:15" at bounding box center [276, 130] width 444 height 16
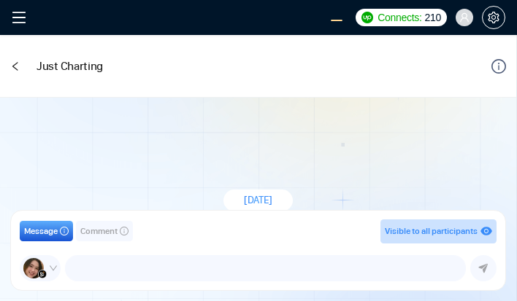
scroll to position [1482, 0]
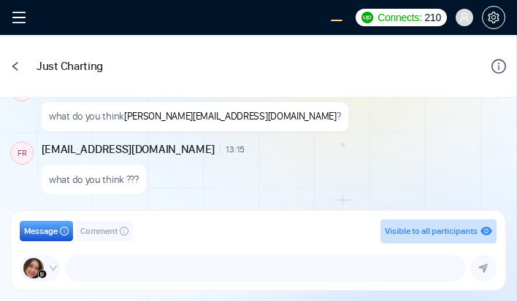
click at [17, 66] on icon "left" at bounding box center [15, 66] width 10 height 10
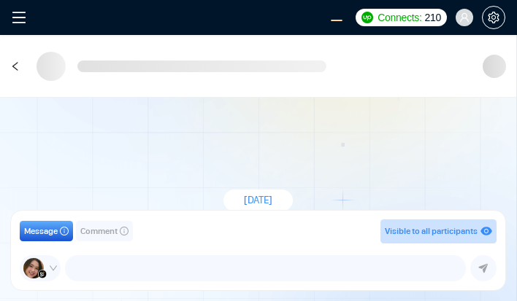
scroll to position [478, 0]
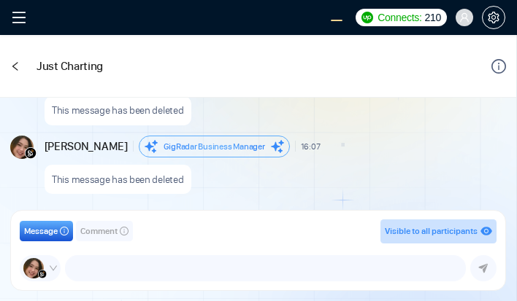
click at [18, 69] on icon "left" at bounding box center [15, 66] width 10 height 10
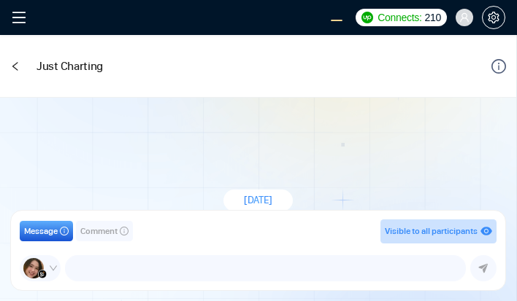
scroll to position [1482, 0]
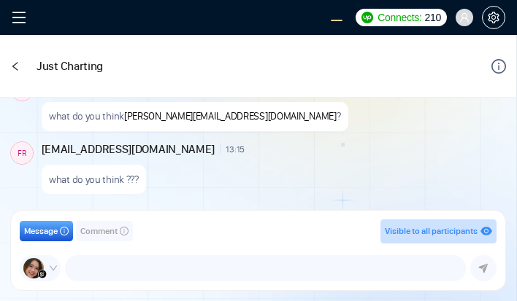
click at [258, 123] on div "what do you think salman.fatih@gigradar.io ?" at bounding box center [273, 112] width 462 height 37
click at [15, 65] on icon "left" at bounding box center [15, 66] width 10 height 10
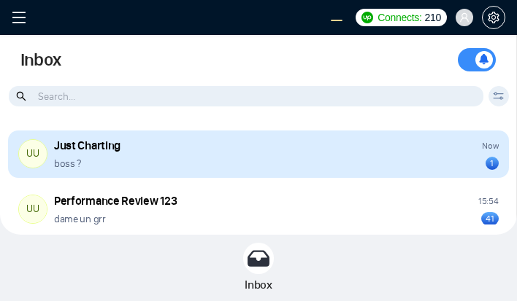
click at [355, 163] on div "boss ? 1" at bounding box center [276, 164] width 444 height 14
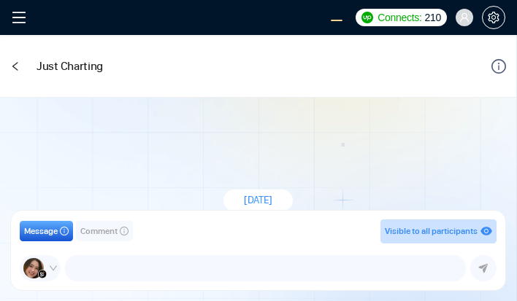
scroll to position [1599, 0]
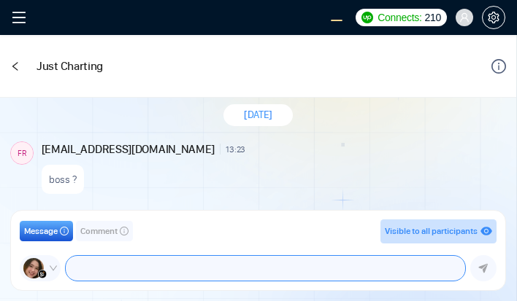
click at [249, 268] on textarea at bounding box center [265, 268] width 399 height 25
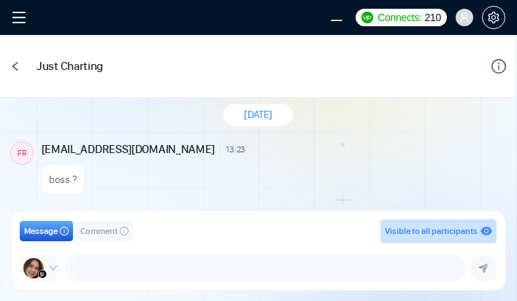
click at [94, 231] on span "Comment" at bounding box center [98, 232] width 37 height 14
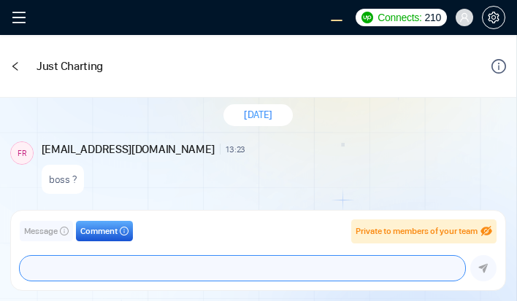
click at [131, 277] on textarea at bounding box center [242, 268] width 445 height 25
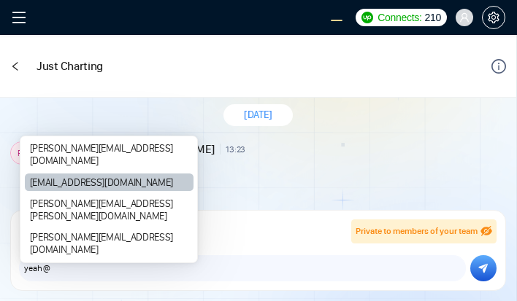
click at [56, 191] on div "[EMAIL_ADDRESS][DOMAIN_NAME]" at bounding box center [109, 183] width 169 height 18
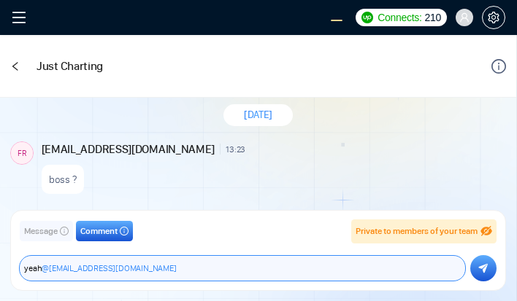
click at [420, 271] on textarea "yeah @frnamlas@proton.me" at bounding box center [242, 268] width 445 height 25
type textarea "yeah @frnamlas@proton.me ?"
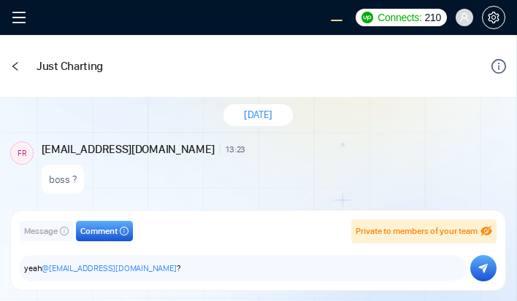
click at [484, 265] on icon "submit" at bounding box center [483, 268] width 9 height 9
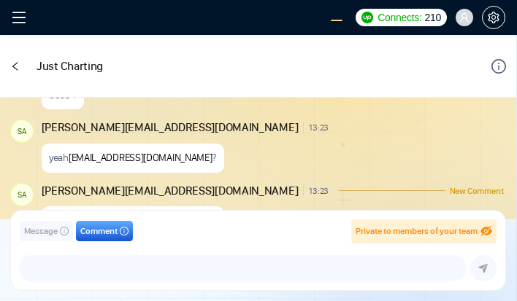
scroll to position [1725, 0]
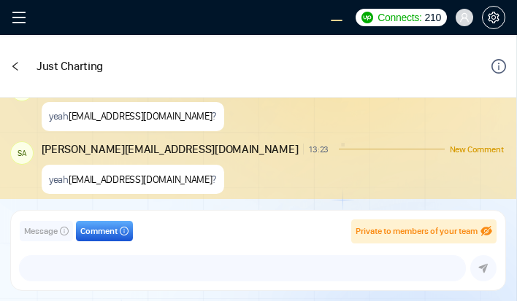
click at [47, 231] on span "Message" at bounding box center [41, 232] width 34 height 14
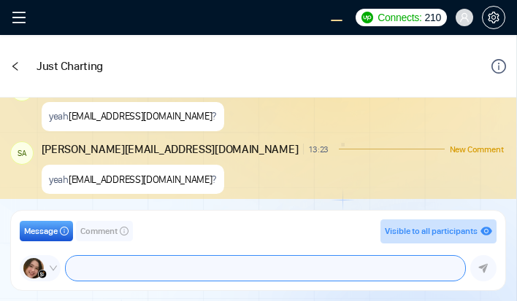
click at [161, 270] on textarea at bounding box center [265, 268] width 399 height 25
type textarea "dame un grr"
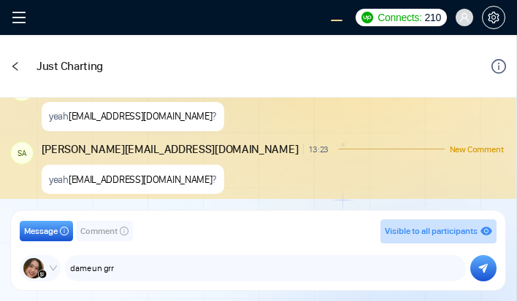
click at [483, 267] on icon "submit" at bounding box center [482, 268] width 9 height 10
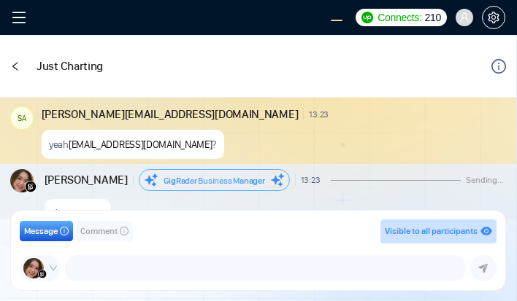
scroll to position [1793, 0]
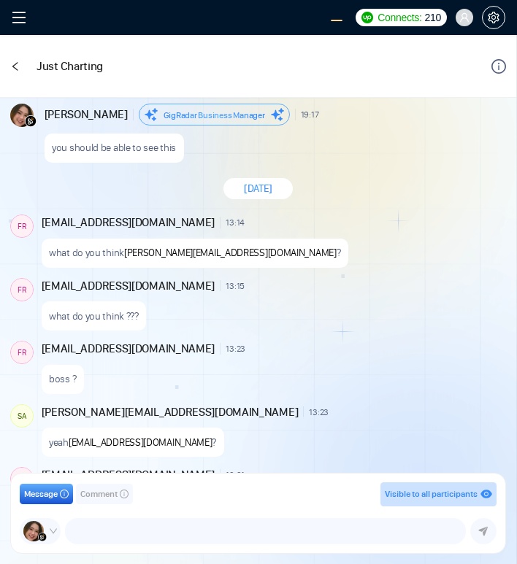
scroll to position [1270, 0]
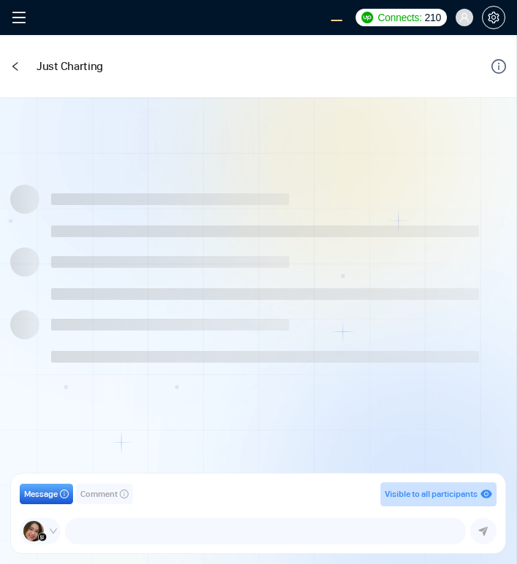
scroll to position [1202, 0]
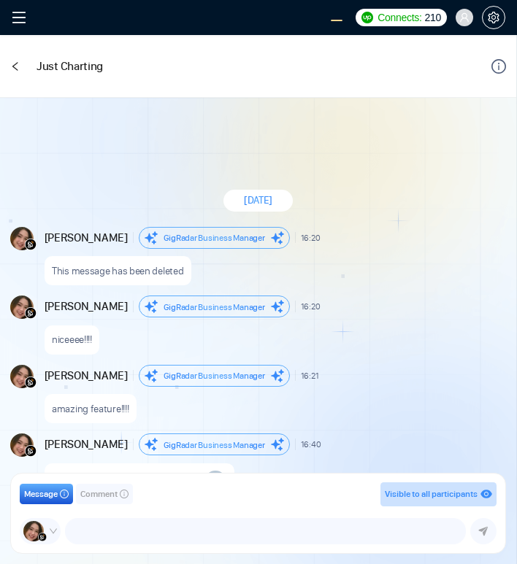
scroll to position [1202, 0]
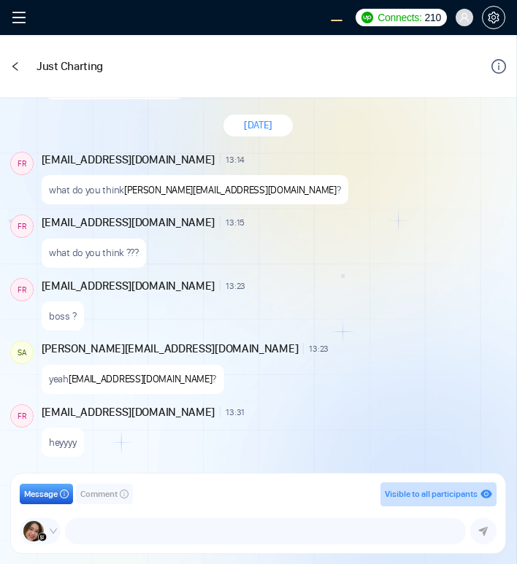
click at [360, 211] on div "[DATE] [PERSON_NAME] Business Manager 16:20 New Message This message has been d…" at bounding box center [258, 290] width 516 height 384
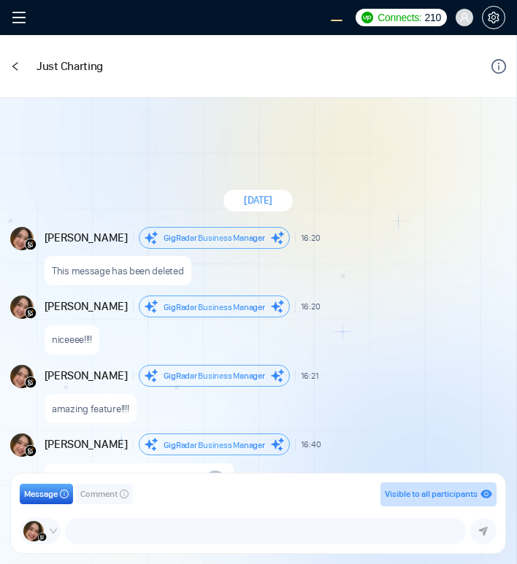
scroll to position [1202, 0]
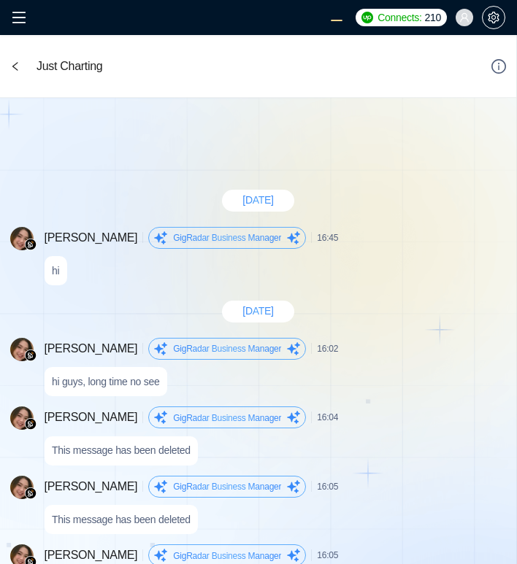
scroll to position [1336, 0]
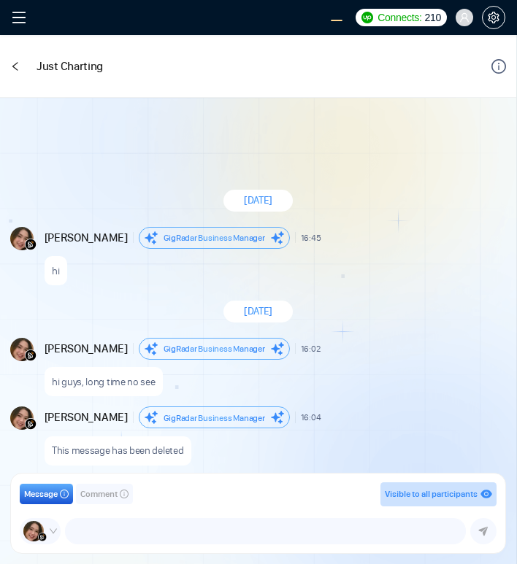
scroll to position [1336, 0]
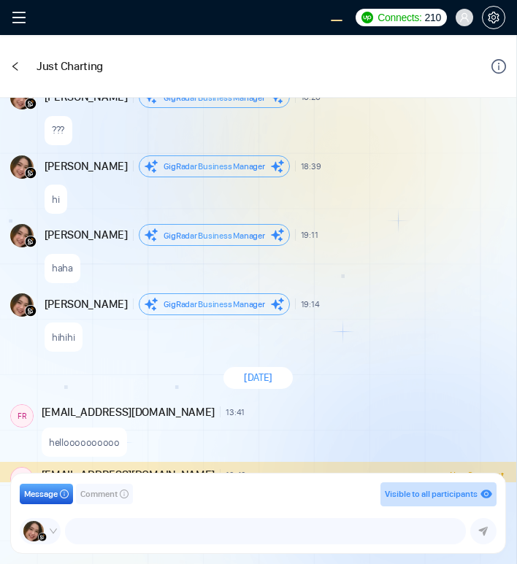
scroll to position [1399, 0]
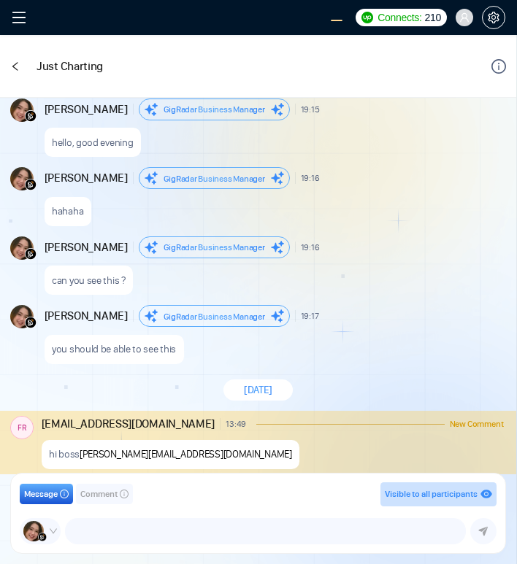
scroll to position [1294, 0]
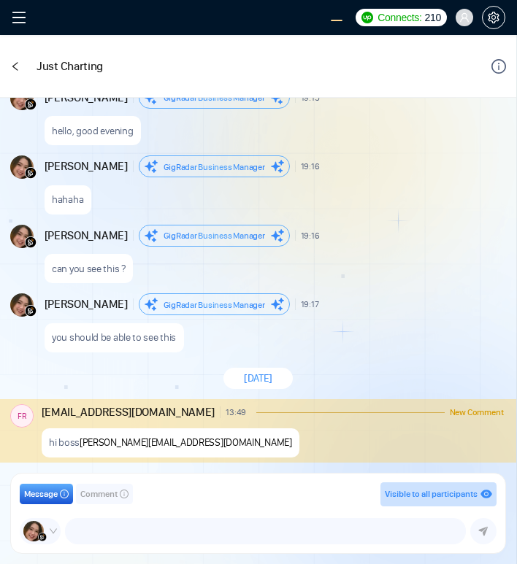
click at [109, 495] on span "Comment" at bounding box center [98, 494] width 37 height 14
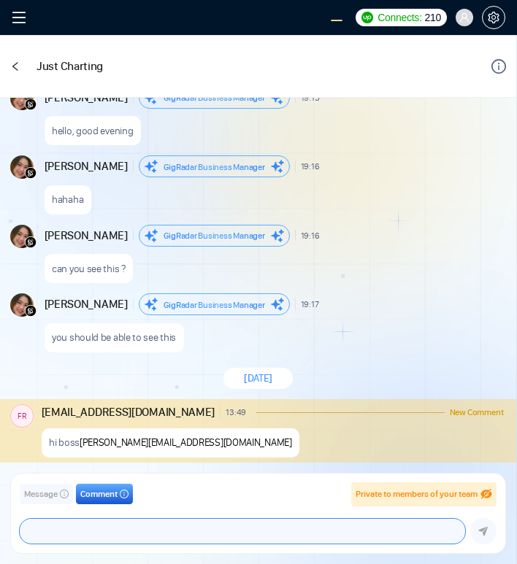
click at [138, 529] on textarea at bounding box center [242, 531] width 445 height 25
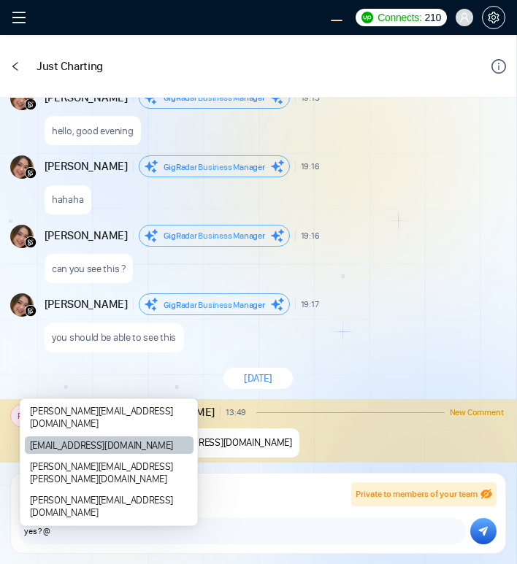
click at [131, 454] on div "[EMAIL_ADDRESS][DOMAIN_NAME]" at bounding box center [109, 445] width 169 height 18
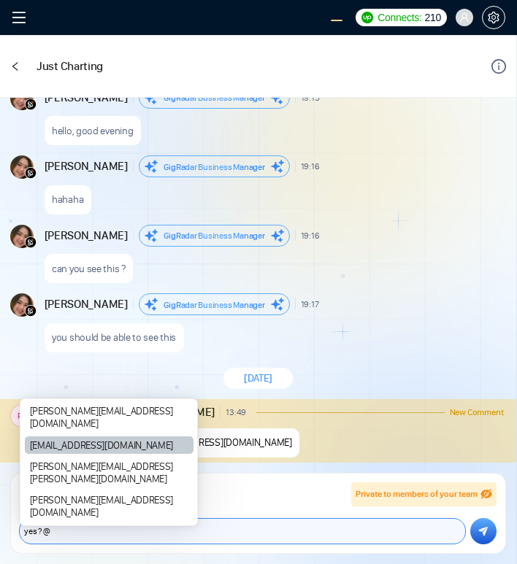
type textarea "yes ? @frnamlas@proton.me"
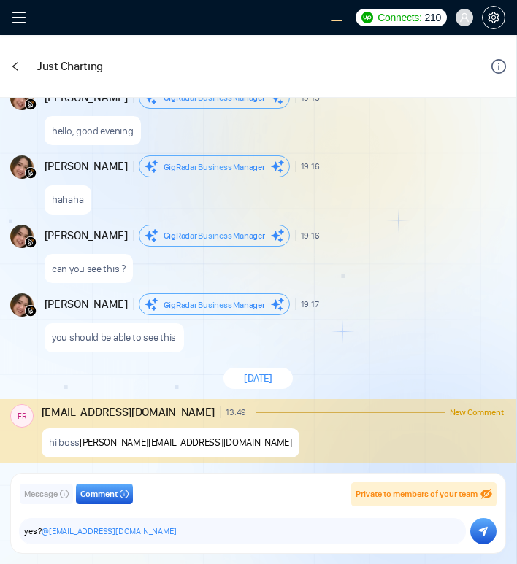
click at [487, 532] on button "submit" at bounding box center [483, 531] width 26 height 26
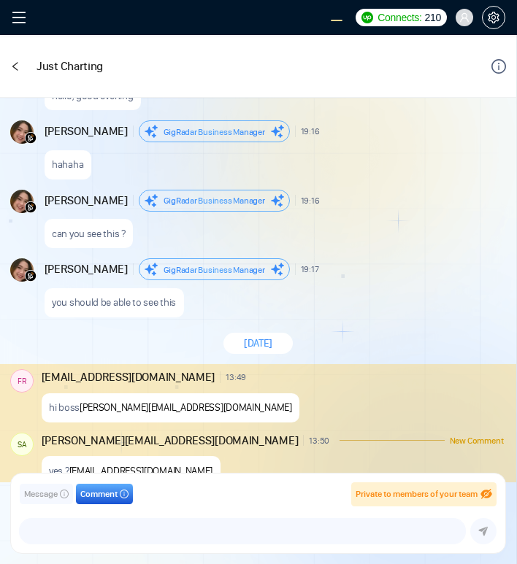
scroll to position [1357, 0]
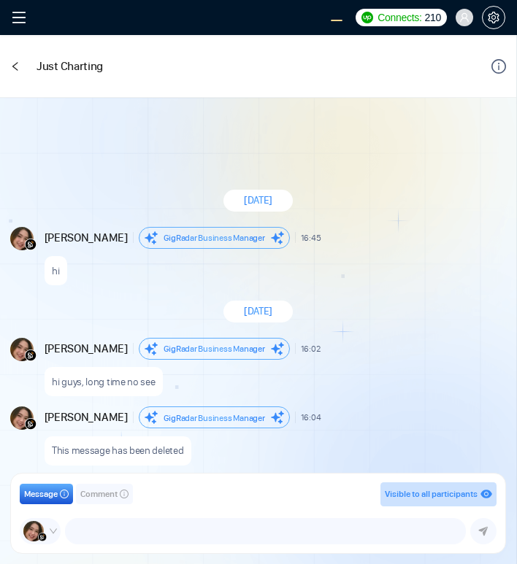
scroll to position [1336, 0]
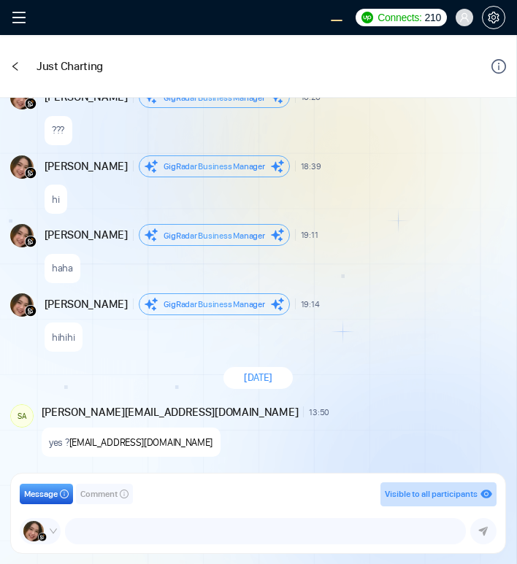
click at [83, 491] on span "Comment" at bounding box center [98, 494] width 37 height 14
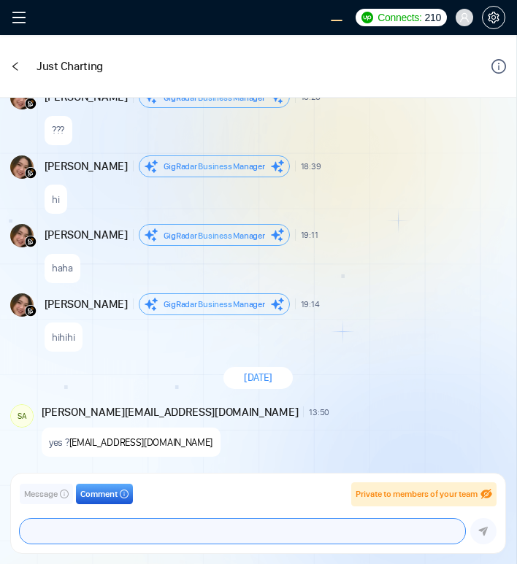
click at [147, 539] on textarea at bounding box center [242, 531] width 445 height 25
type textarea "hi"
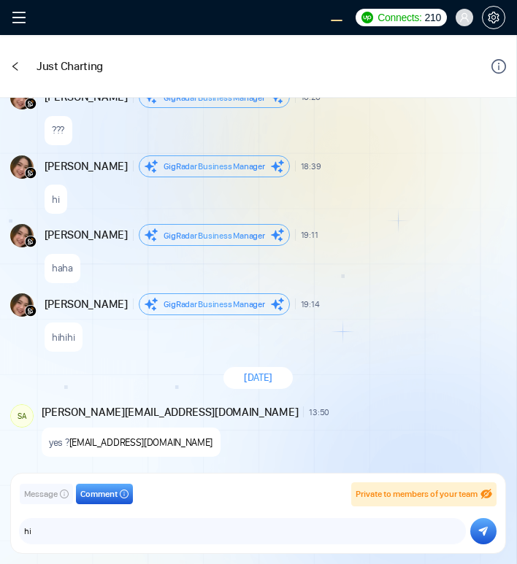
click at [479, 531] on icon "submit" at bounding box center [482, 531] width 9 height 10
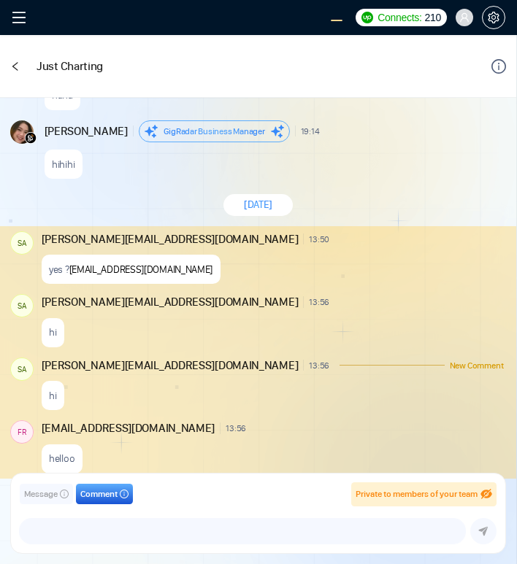
scroll to position [1525, 0]
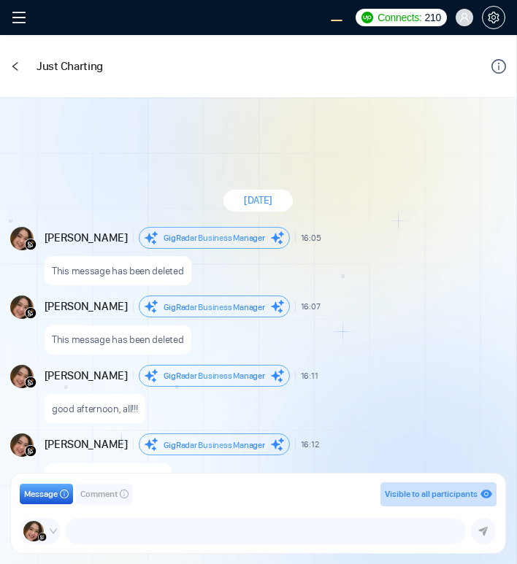
scroll to position [1188, 0]
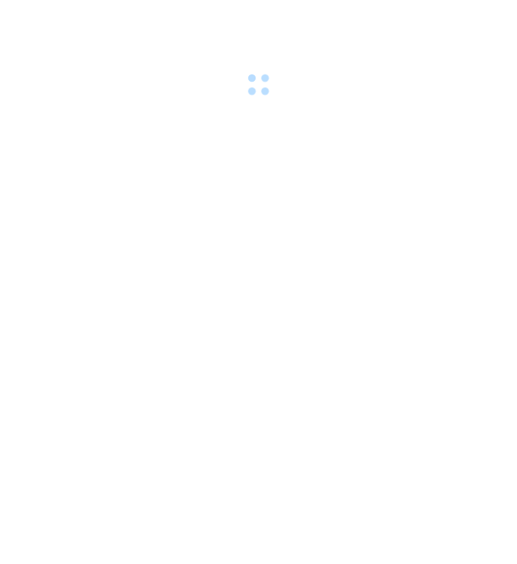
click at [384, 315] on div at bounding box center [258, 282] width 517 height 564
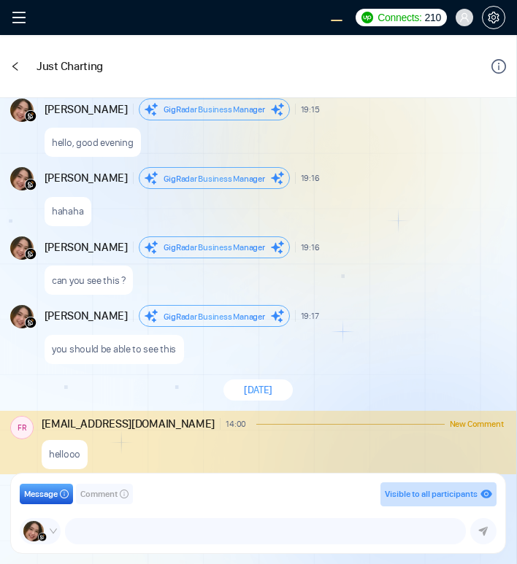
scroll to position [1294, 0]
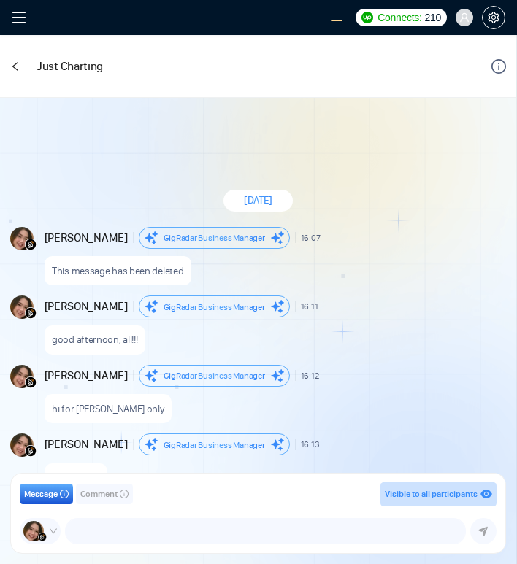
scroll to position [1225, 0]
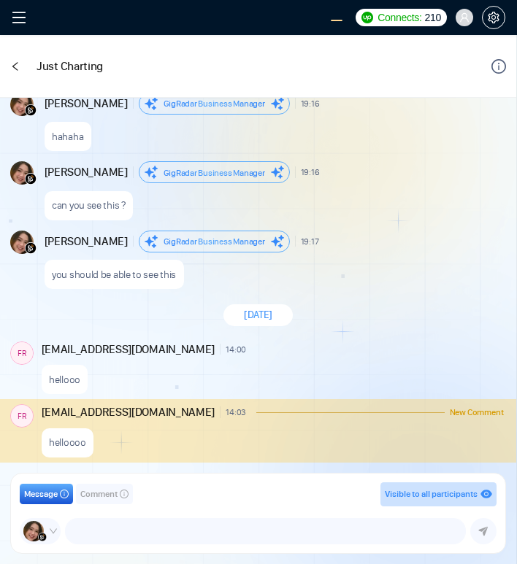
scroll to position [1288, 0]
click at [107, 493] on span "Comment" at bounding box center [98, 494] width 37 height 14
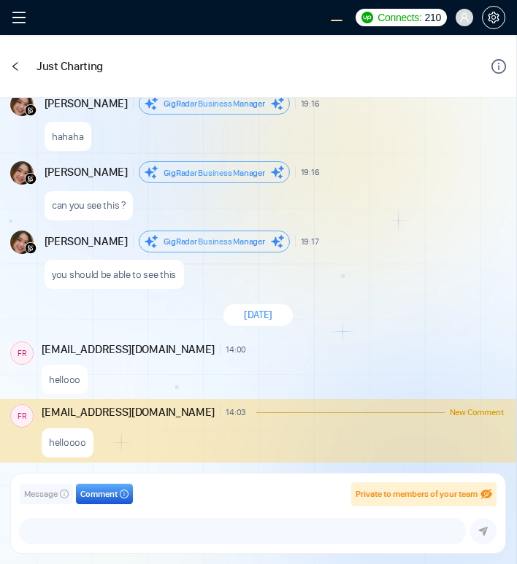
click at [120, 518] on div "[PERSON_NAME][EMAIL_ADDRESS][DOMAIN_NAME] [EMAIL_ADDRESS][DOMAIN_NAME] [PERSON_…" at bounding box center [258, 531] width 476 height 26
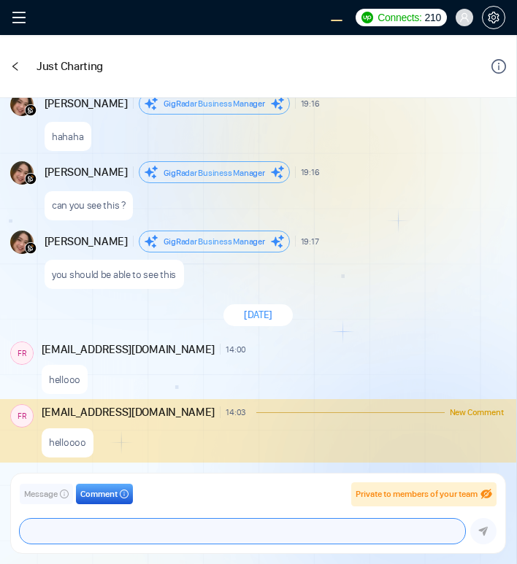
click at [109, 525] on textarea at bounding box center [242, 531] width 445 height 25
type textarea "yes ?"
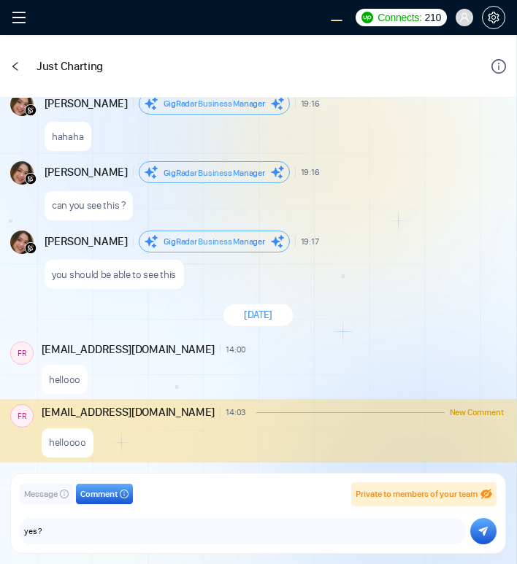
click at [490, 527] on button "submit" at bounding box center [483, 531] width 26 height 26
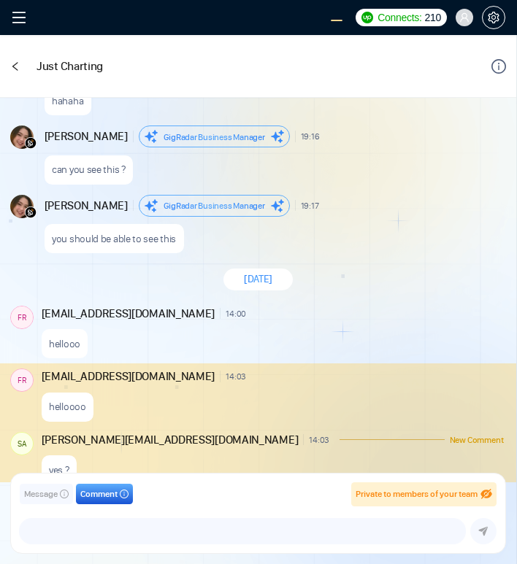
scroll to position [1351, 0]
